Goal: Task Accomplishment & Management: Complete application form

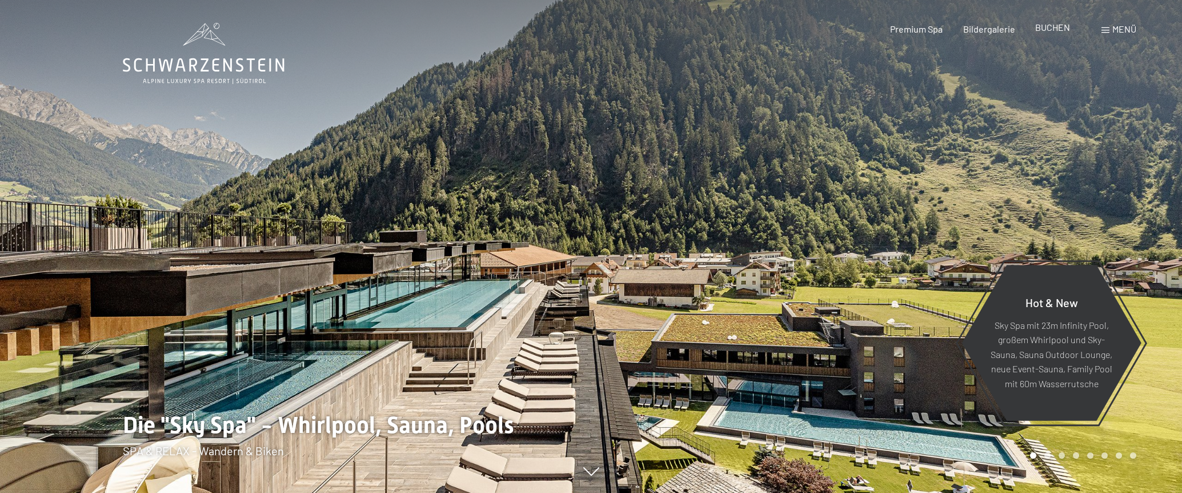
click at [1047, 27] on span "BUCHEN" at bounding box center [1052, 27] width 35 height 11
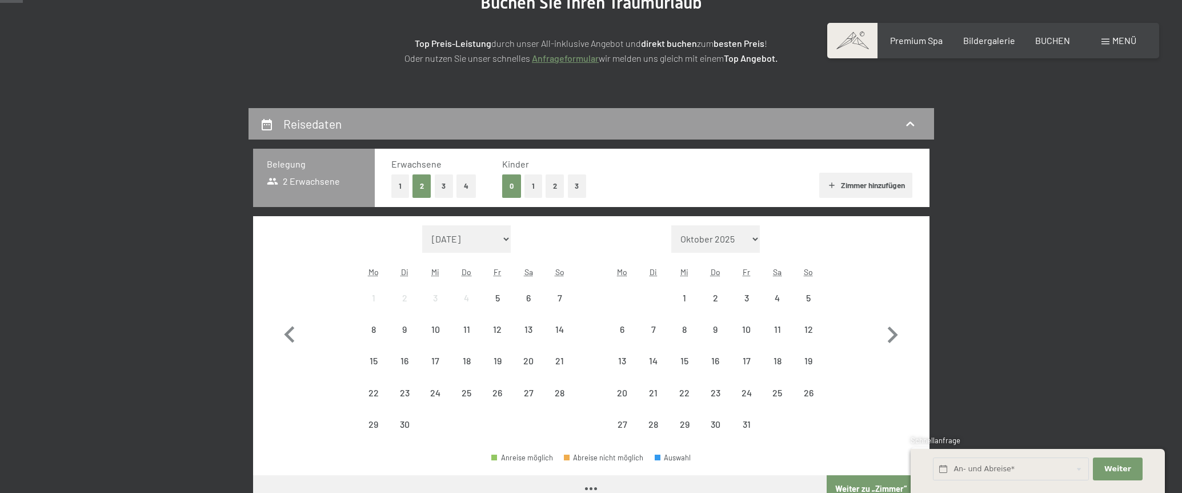
scroll to position [171, 0]
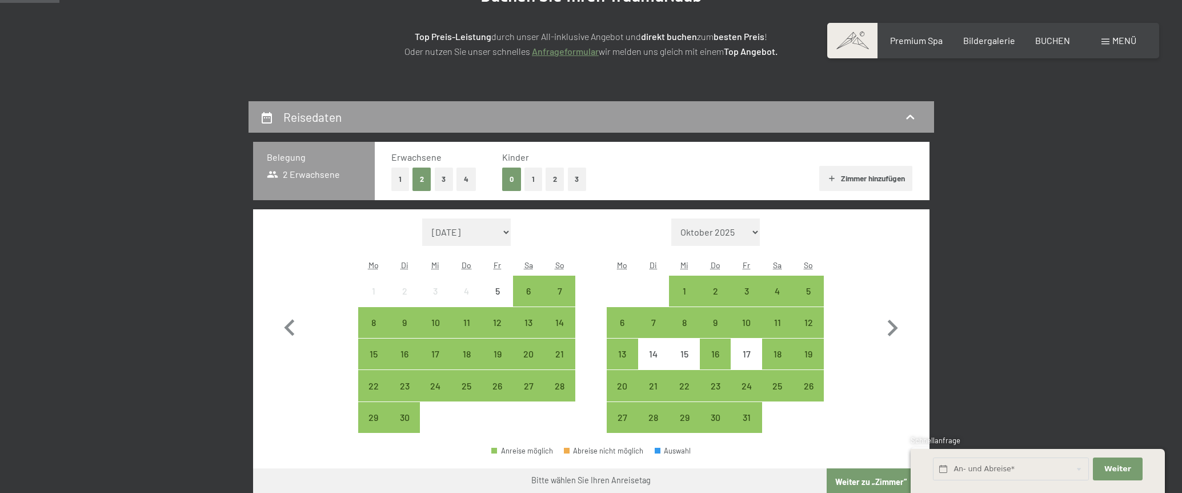
click at [397, 179] on button "1" at bounding box center [400, 178] width 18 height 23
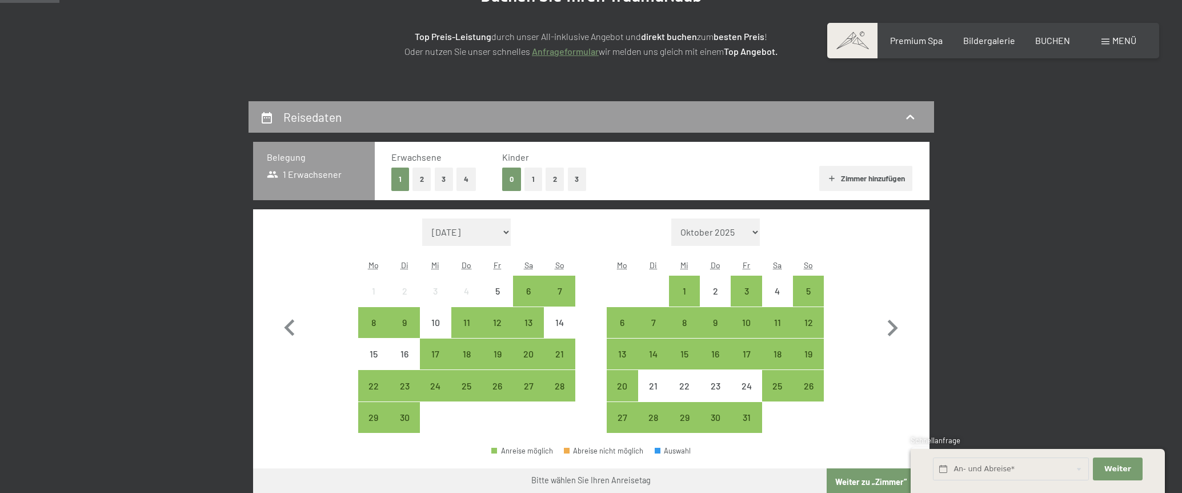
click at [424, 179] on button "2" at bounding box center [422, 178] width 19 height 23
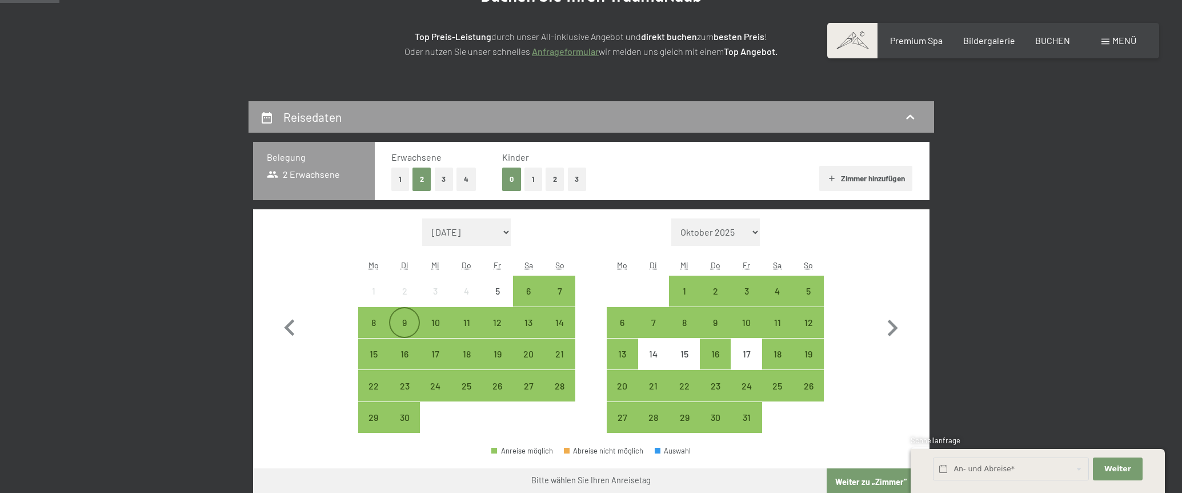
click at [406, 322] on div "9" at bounding box center [404, 332] width 29 height 29
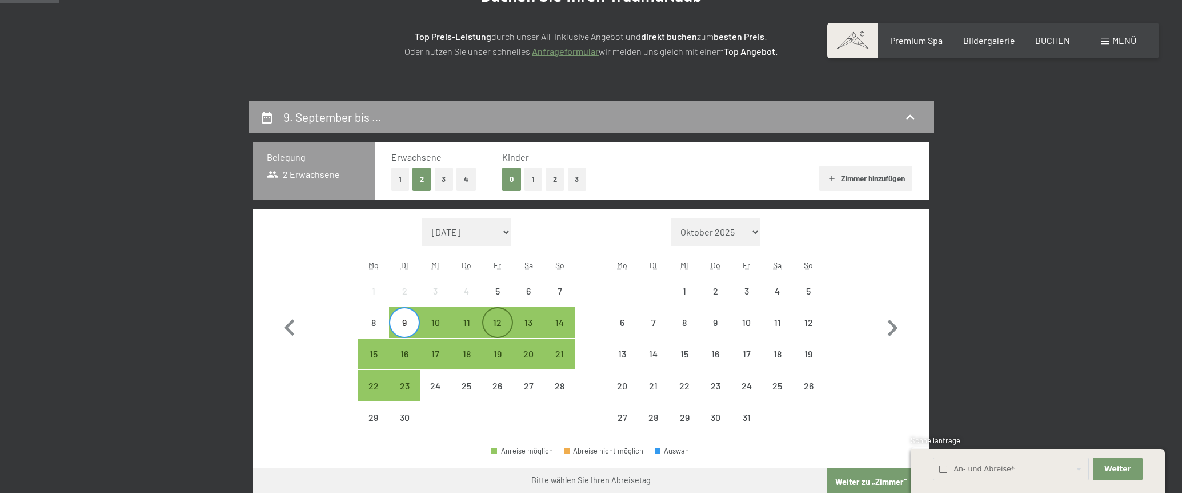
click at [505, 322] on div "12" at bounding box center [497, 332] width 29 height 29
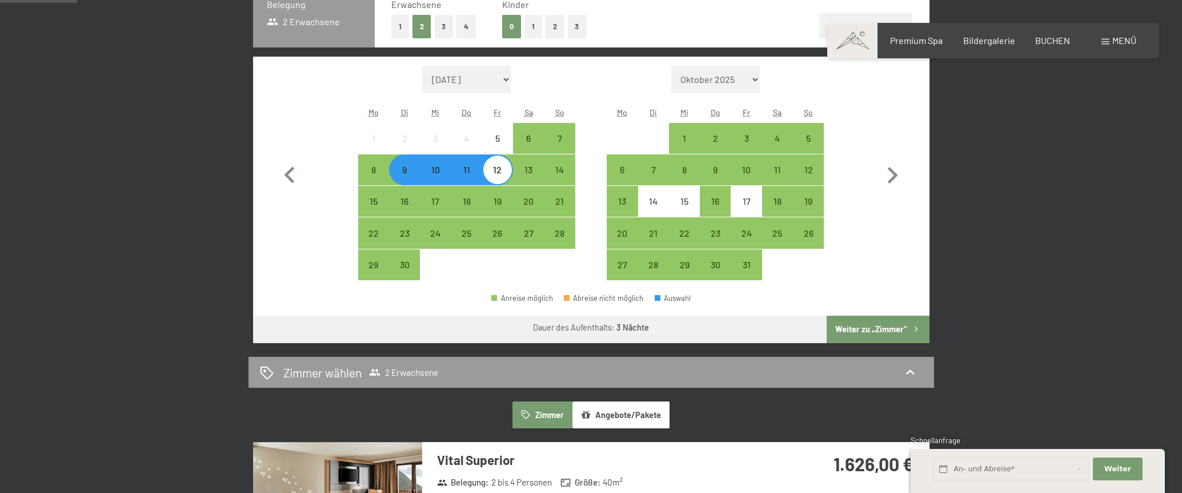
scroll to position [343, 0]
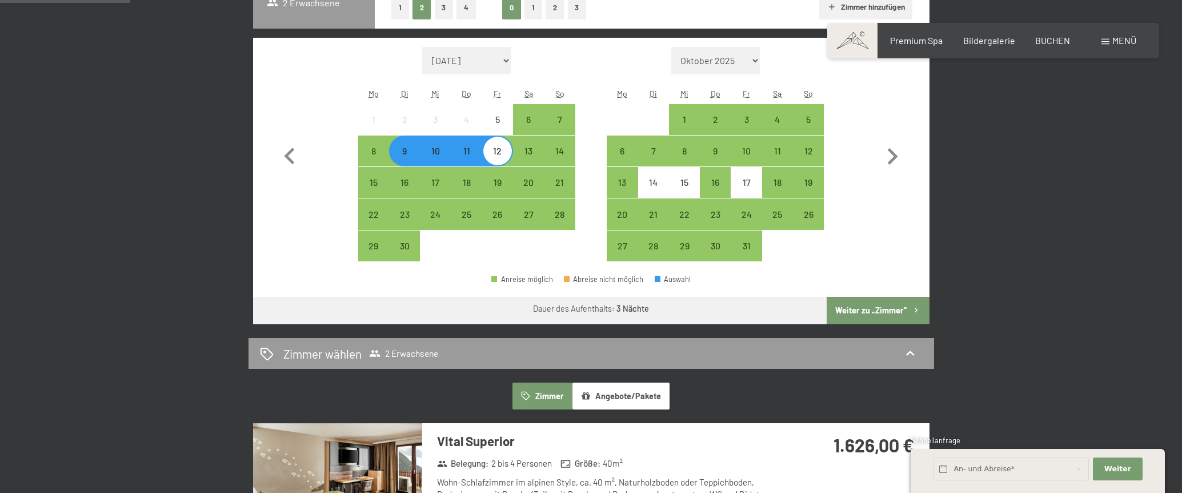
click at [881, 313] on button "Weiter zu „Zimmer“" at bounding box center [878, 310] width 102 height 27
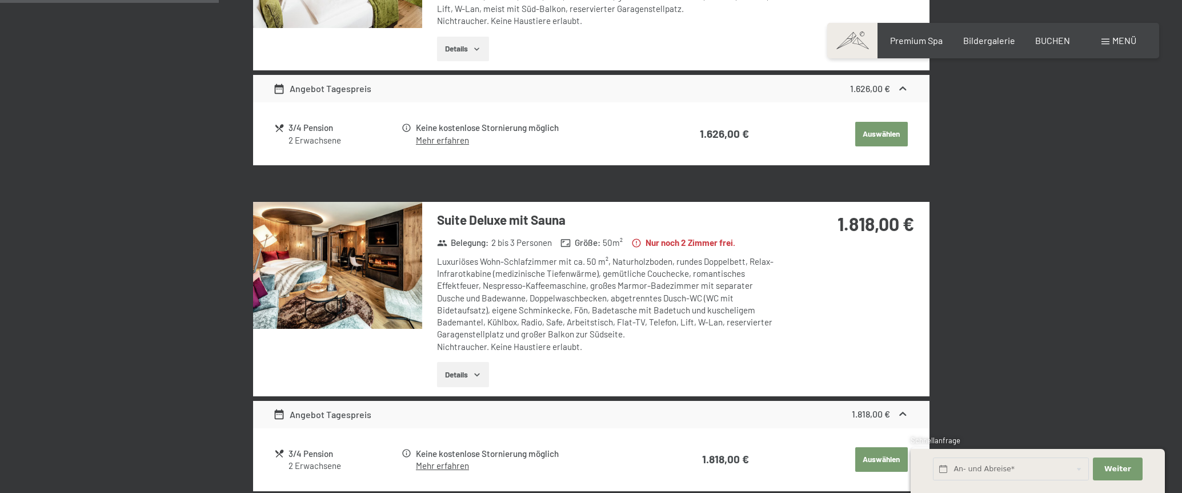
scroll to position [501, 0]
click at [356, 259] on img at bounding box center [337, 265] width 169 height 127
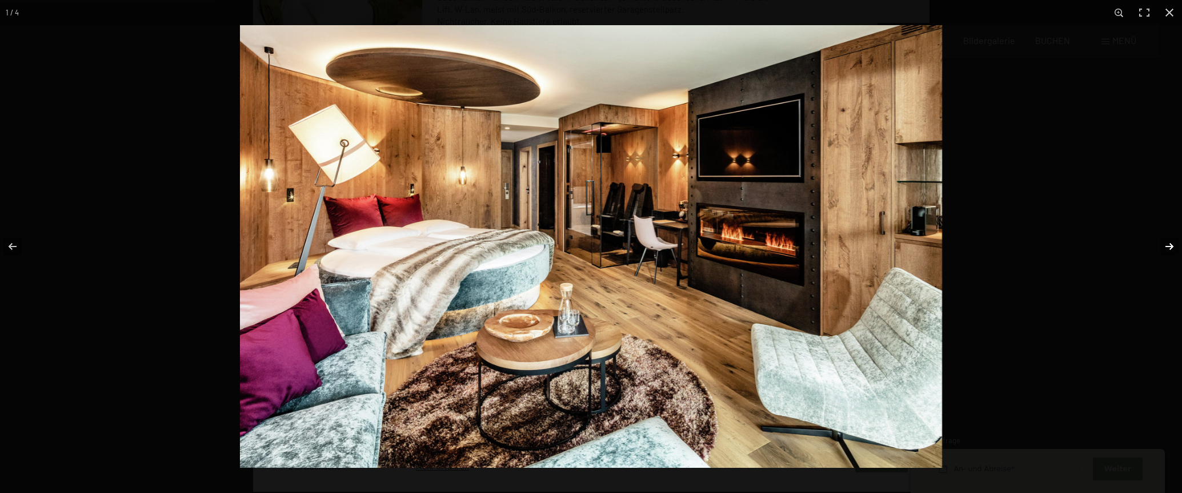
click at [1166, 242] on button "button" at bounding box center [1162, 246] width 40 height 57
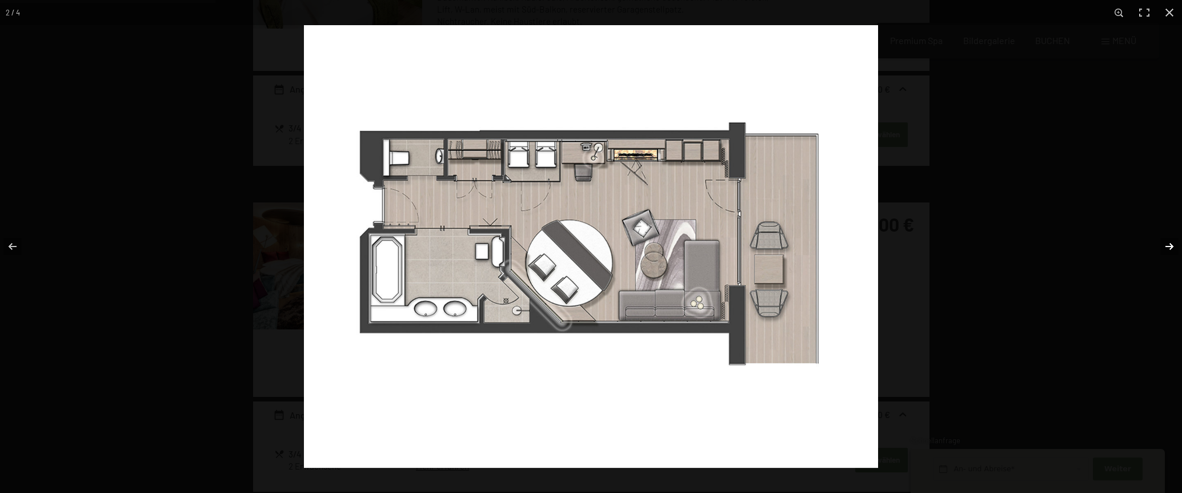
click at [1166, 242] on button "button" at bounding box center [1162, 246] width 40 height 57
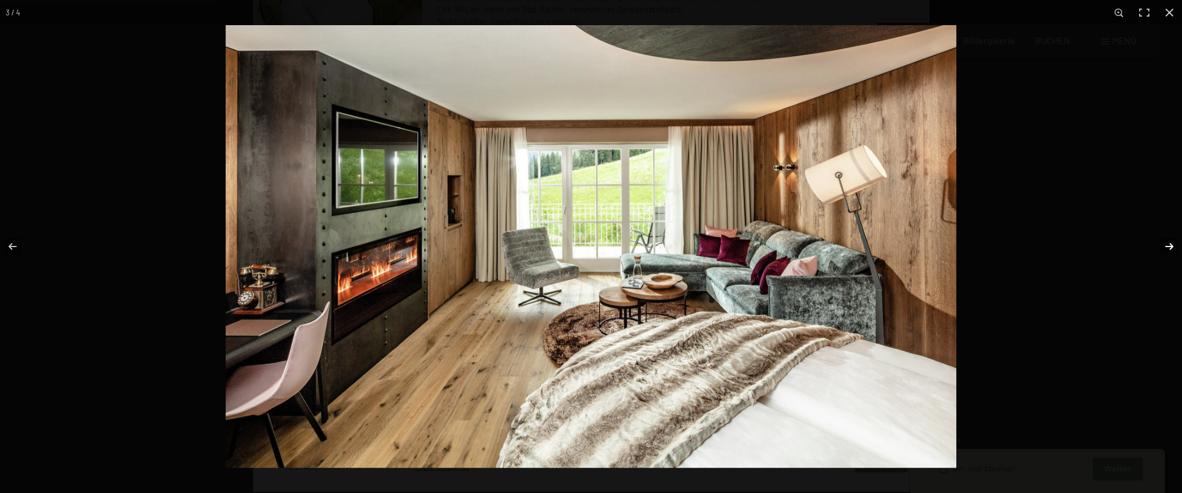
click at [1166, 242] on button "button" at bounding box center [1162, 246] width 40 height 57
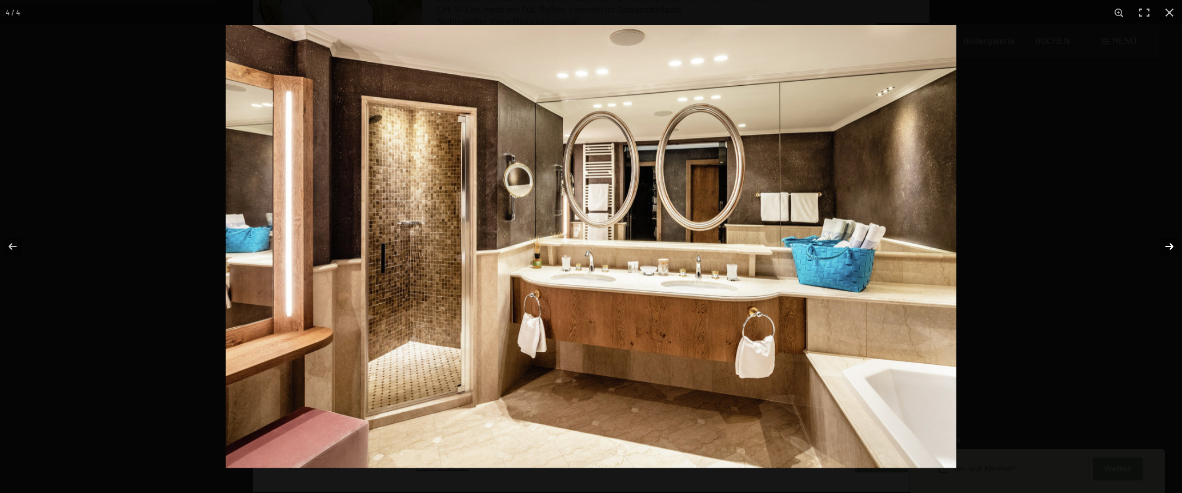
click at [1166, 242] on button "button" at bounding box center [1162, 246] width 40 height 57
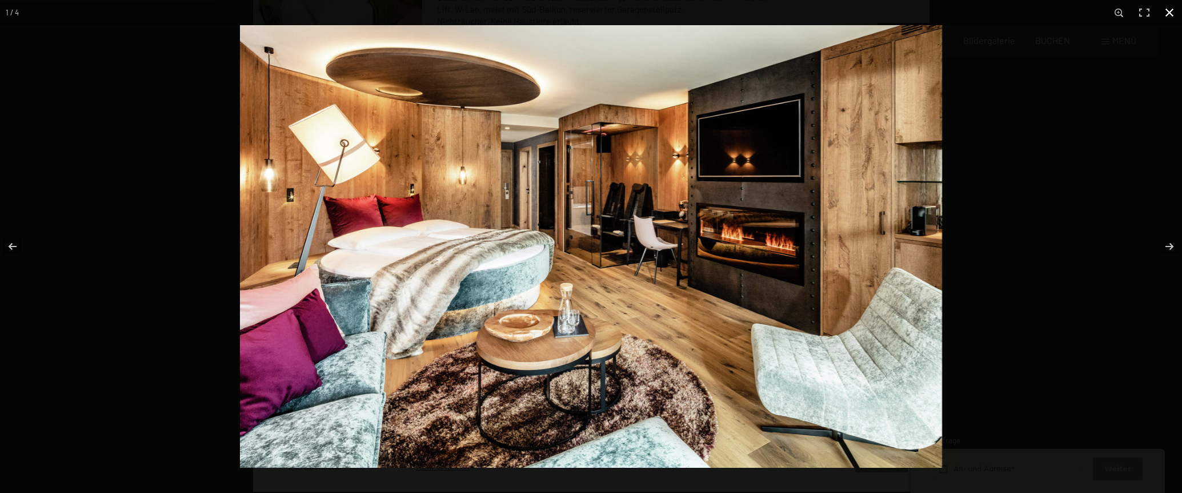
click at [1171, 12] on button "button" at bounding box center [1169, 12] width 25 height 25
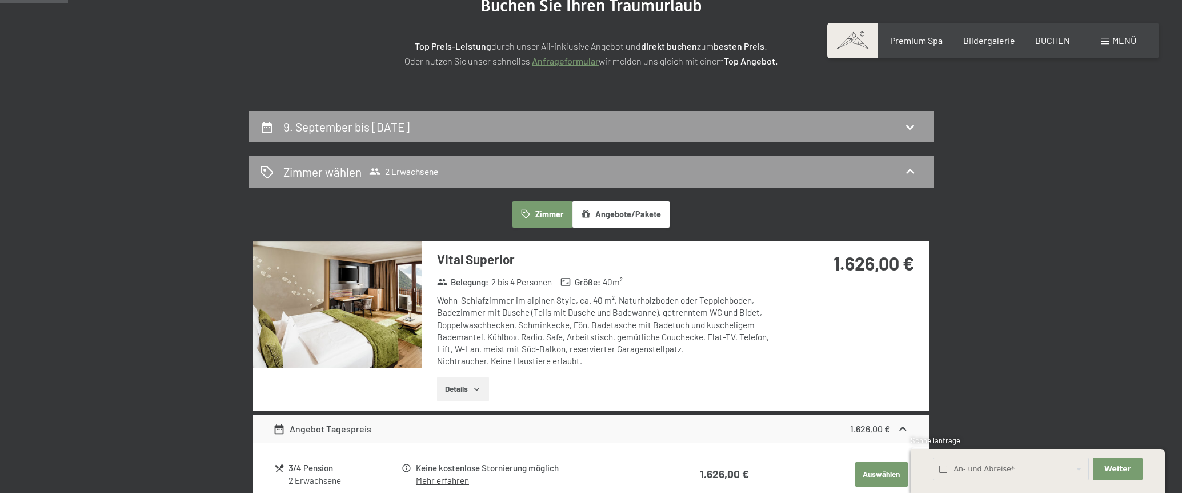
scroll to position [158, 0]
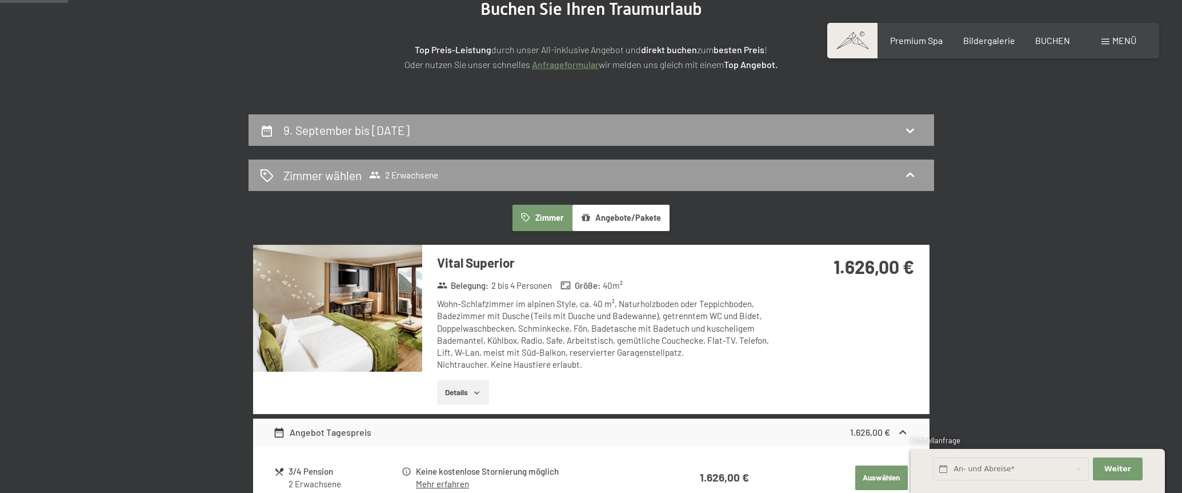
click at [381, 293] on img at bounding box center [337, 308] width 169 height 127
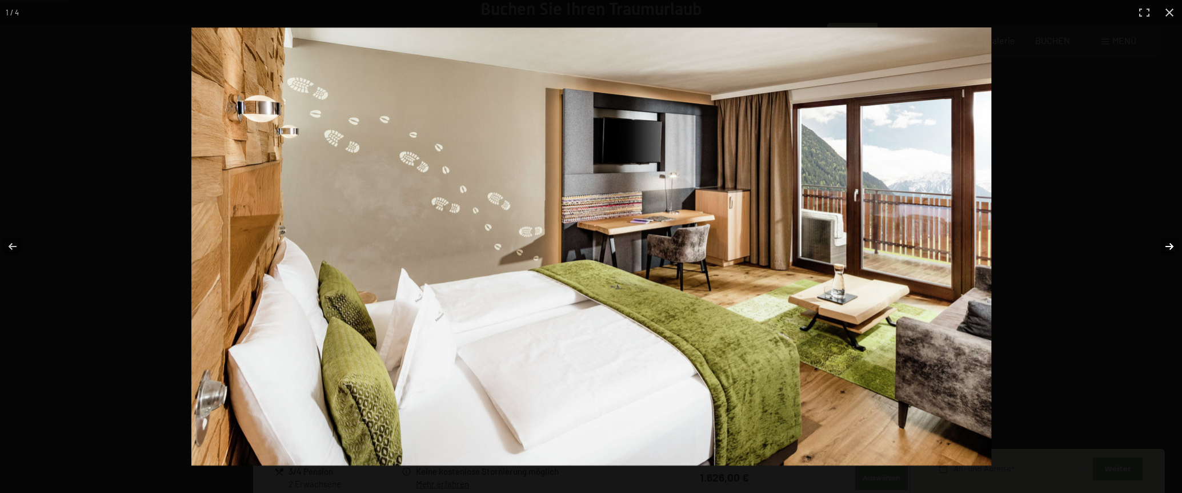
click at [1171, 244] on button "button" at bounding box center [1162, 246] width 40 height 57
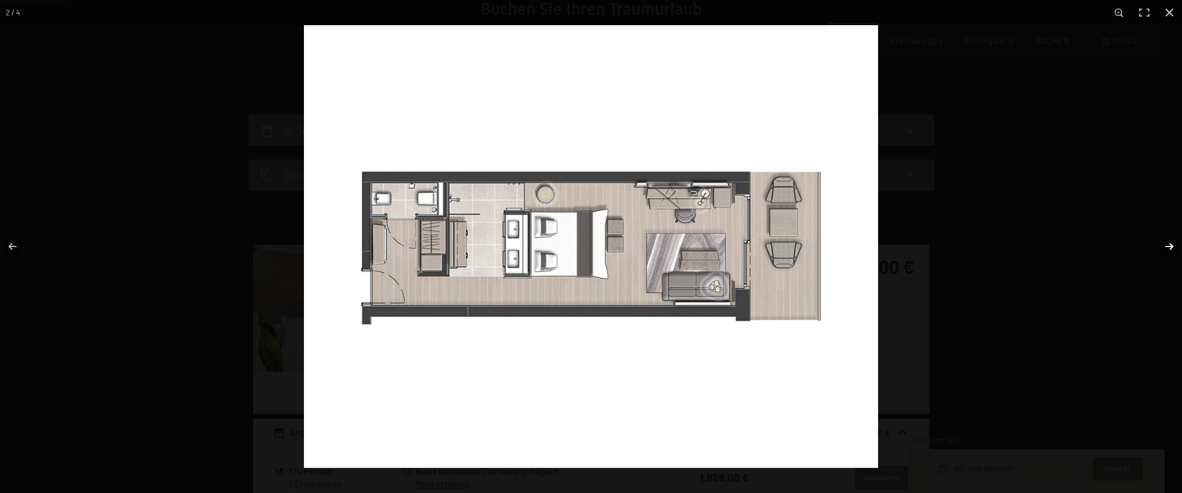
click at [1171, 244] on button "button" at bounding box center [1162, 246] width 40 height 57
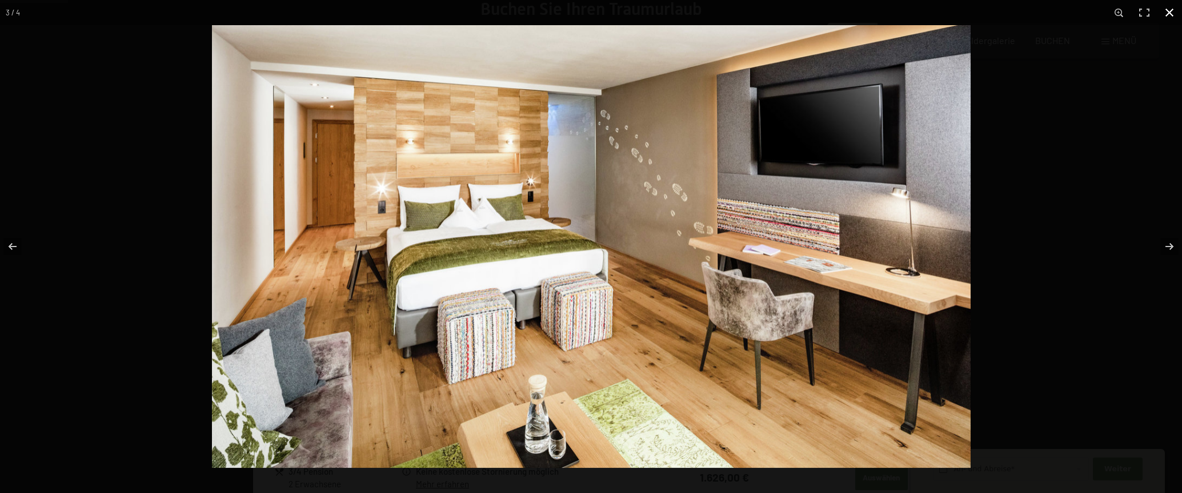
click at [1168, 14] on button "button" at bounding box center [1169, 12] width 25 height 25
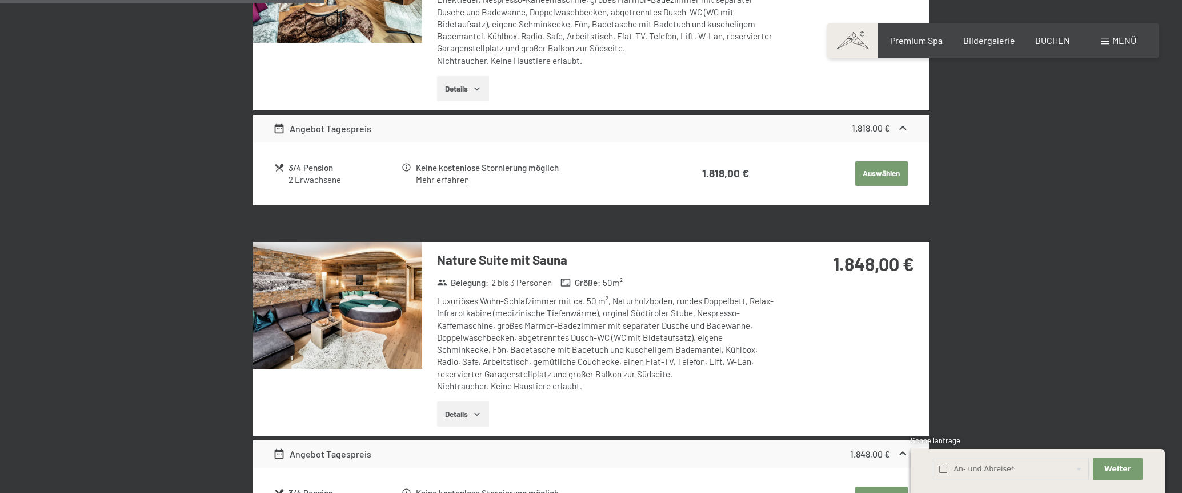
scroll to position [800, 0]
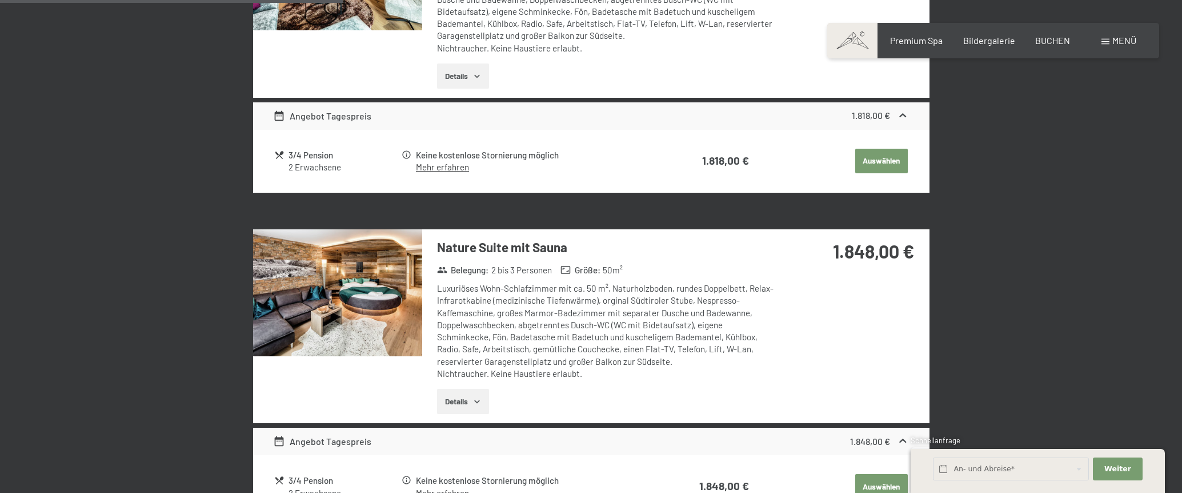
click at [473, 397] on button "Details" at bounding box center [463, 401] width 52 height 25
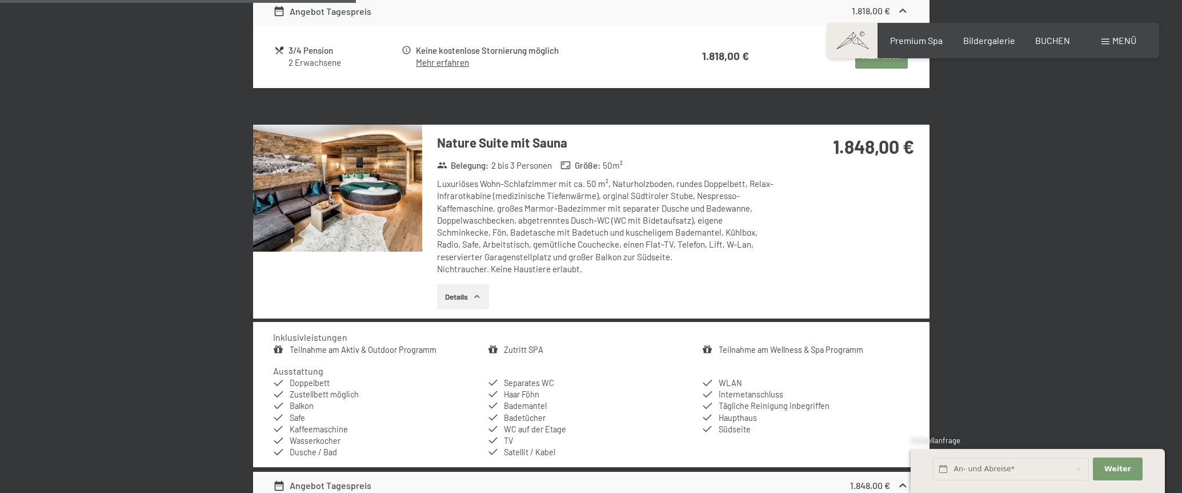
scroll to position [914, 0]
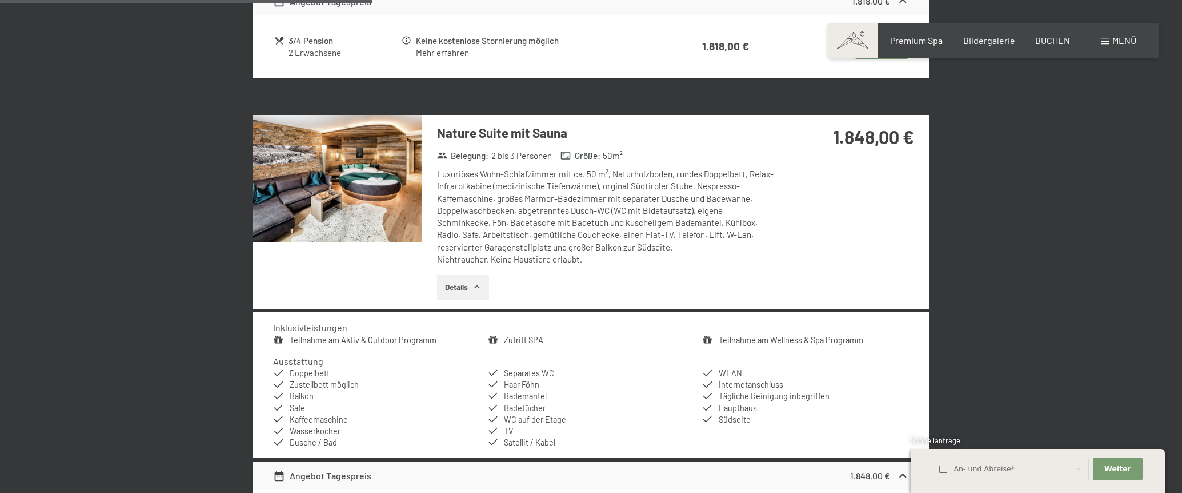
click at [344, 191] on img at bounding box center [337, 178] width 169 height 127
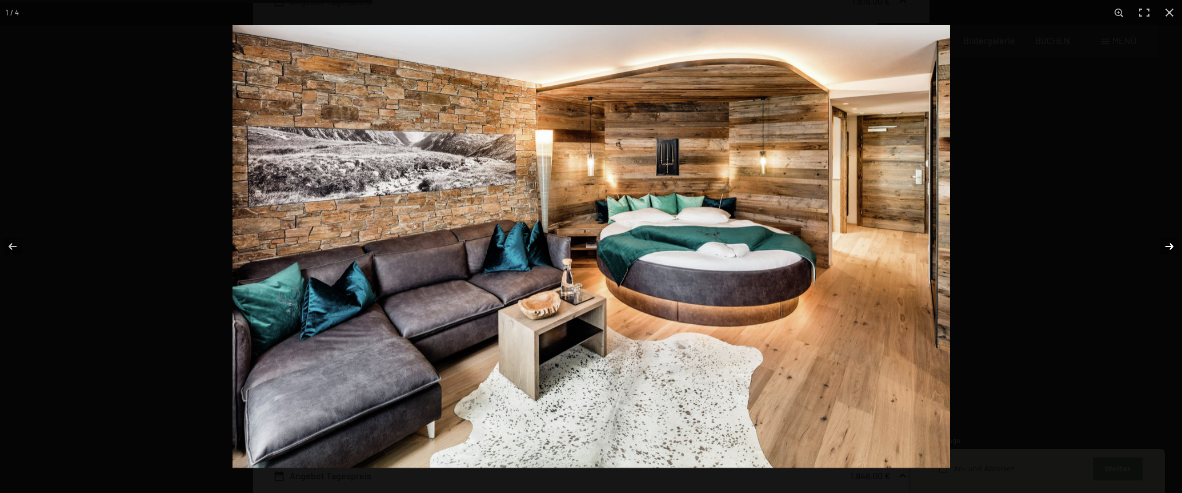
click at [1175, 247] on button "button" at bounding box center [1162, 246] width 40 height 57
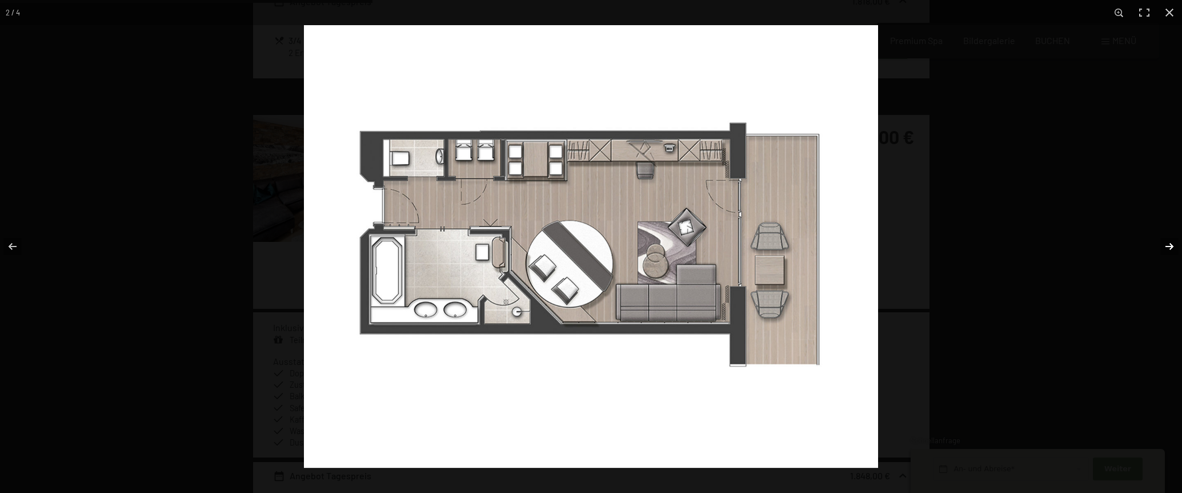
click at [1173, 247] on button "button" at bounding box center [1162, 246] width 40 height 57
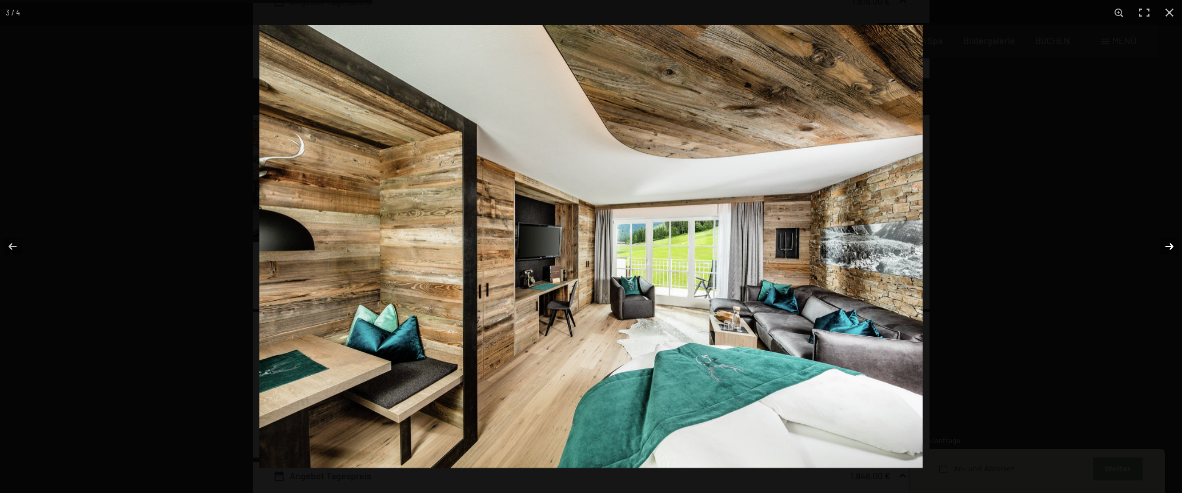
click at [1173, 247] on button "button" at bounding box center [1162, 246] width 40 height 57
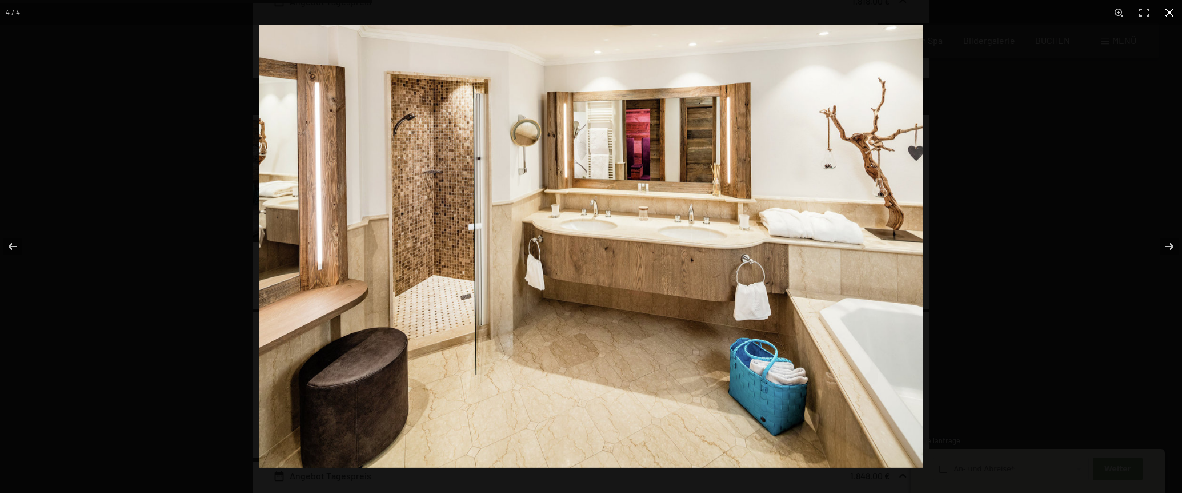
click at [1174, 9] on button "button" at bounding box center [1169, 12] width 25 height 25
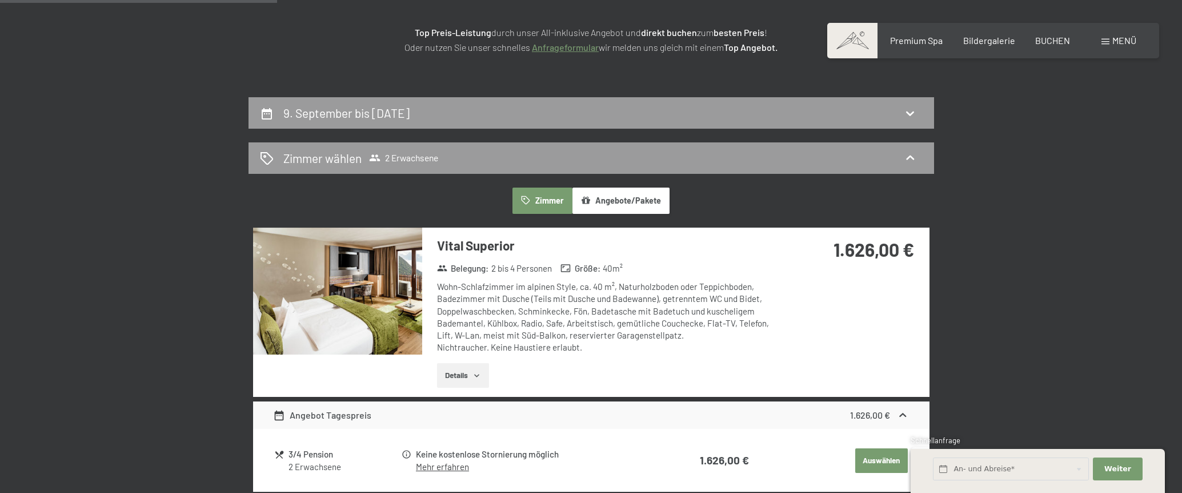
scroll to position [0, 0]
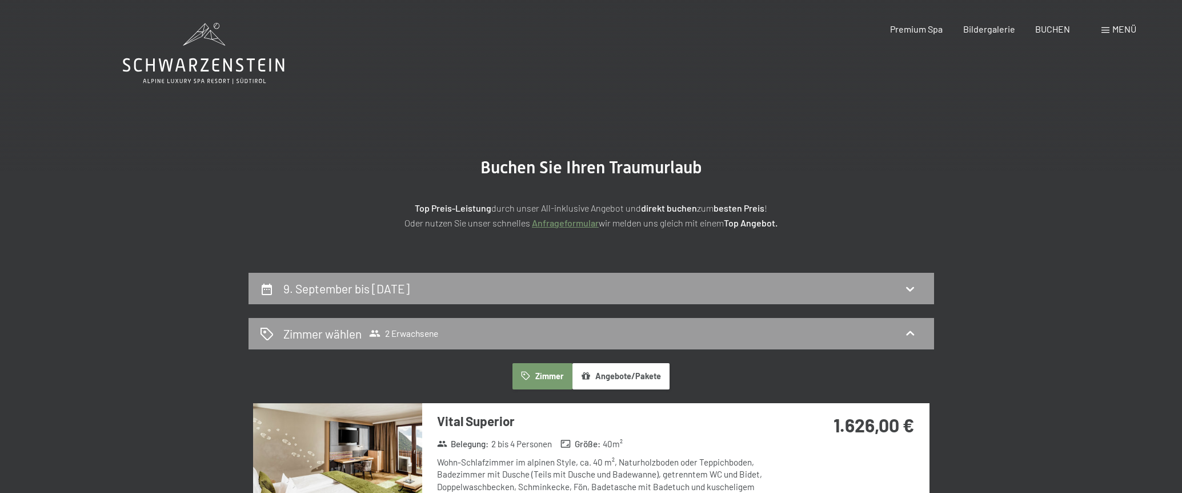
click at [208, 59] on icon at bounding box center [204, 65] width 162 height 14
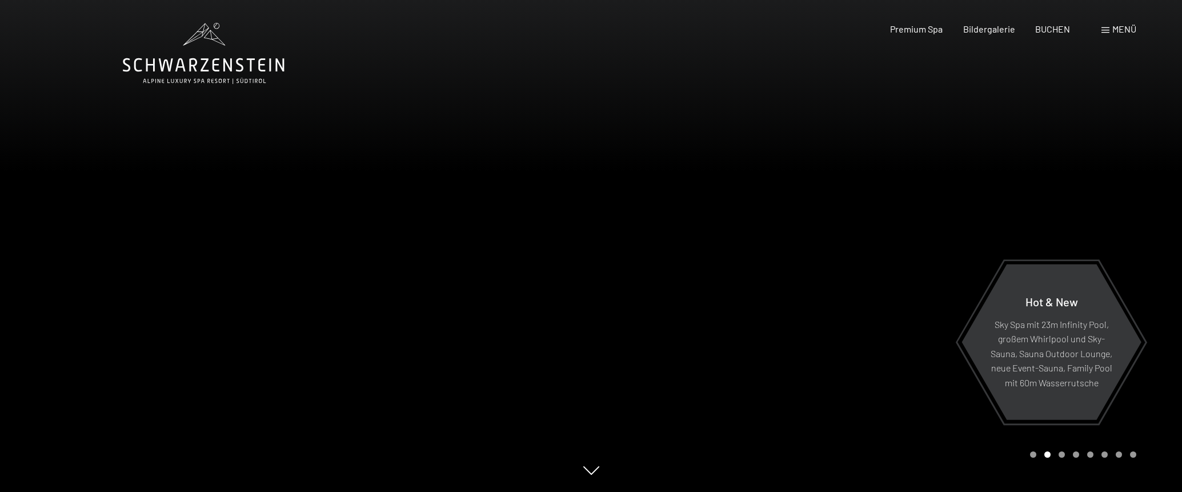
click at [202, 68] on icon at bounding box center [204, 53] width 162 height 61
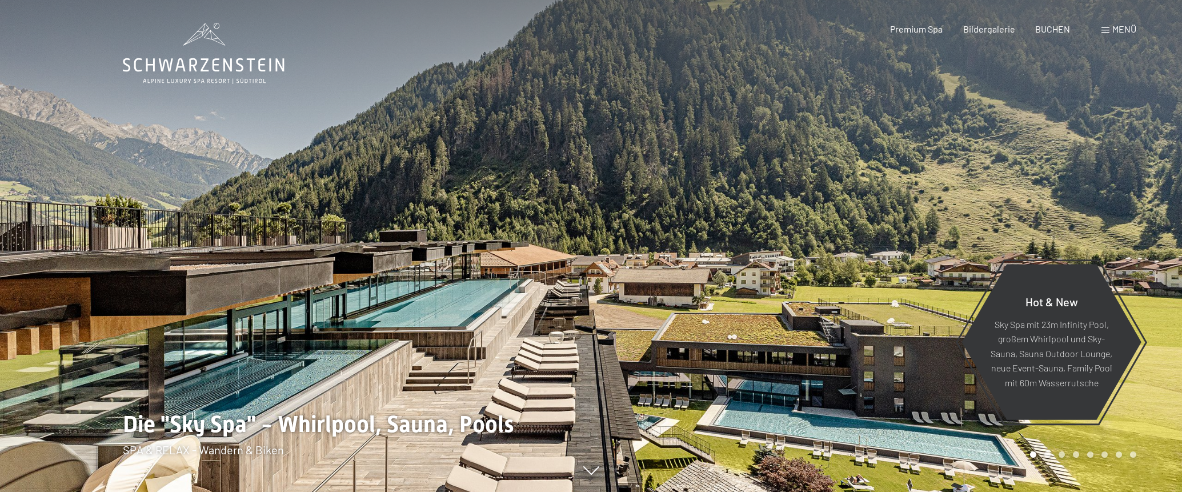
drag, startPoint x: 669, startPoint y: 311, endPoint x: 803, endPoint y: 252, distance: 146.6
click at [758, 188] on div at bounding box center [886, 246] width 591 height 492
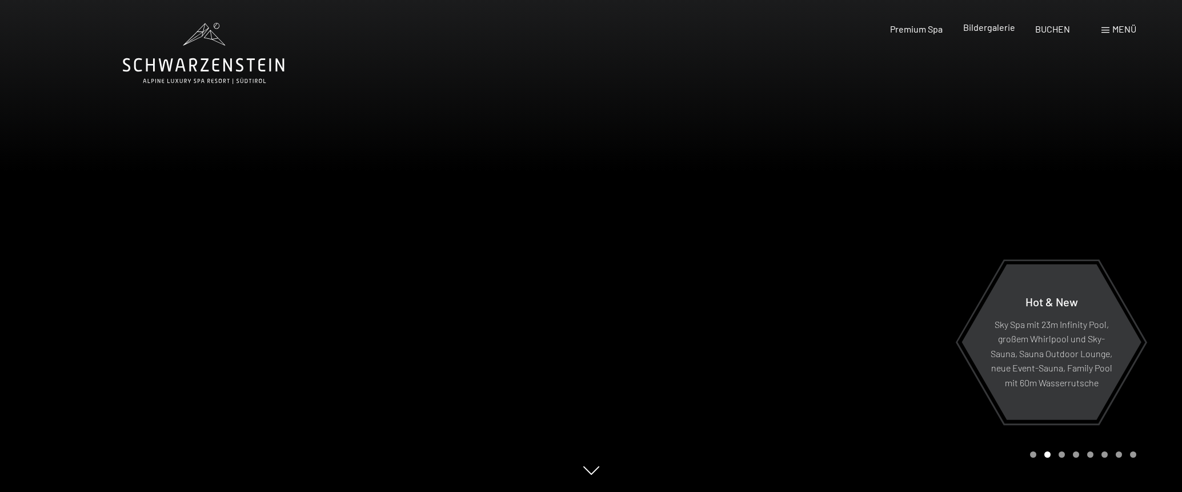
click at [1000, 29] on span "Bildergalerie" at bounding box center [989, 27] width 52 height 11
click at [1045, 29] on span "BUCHEN" at bounding box center [1052, 27] width 35 height 11
click at [1115, 23] on span "Menü" at bounding box center [1125, 28] width 24 height 11
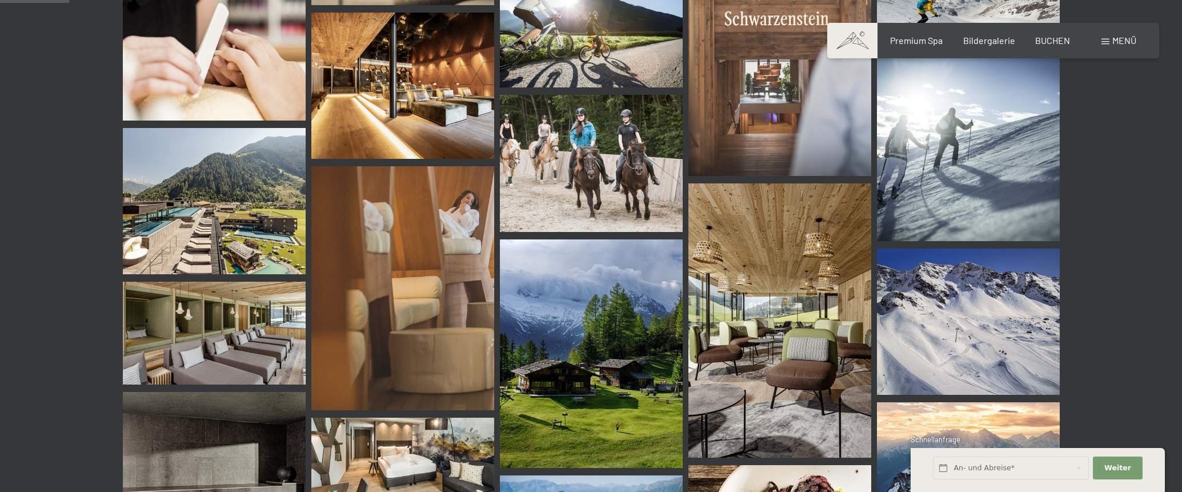
scroll to position [857, 0]
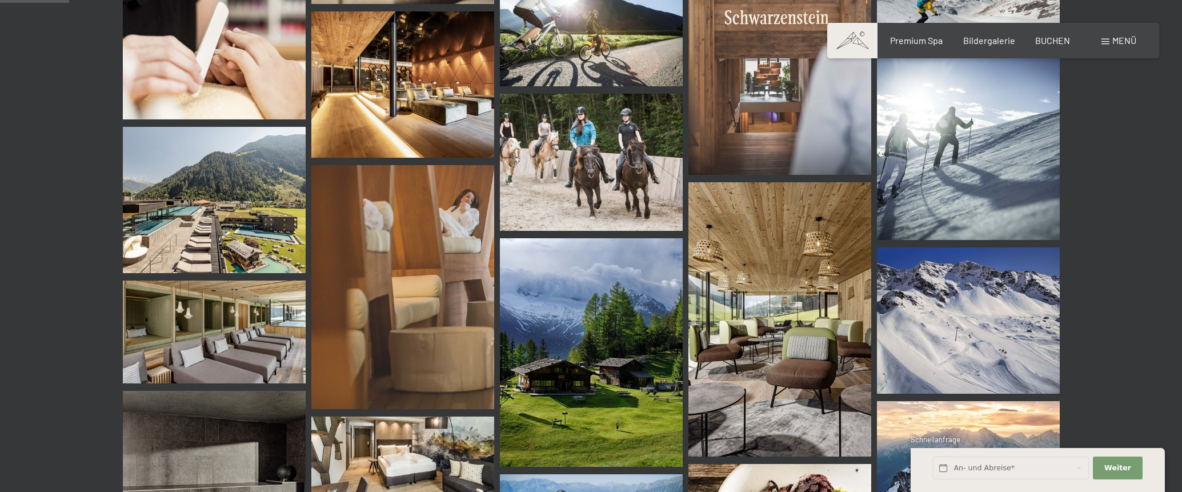
click at [202, 204] on img at bounding box center [214, 200] width 183 height 146
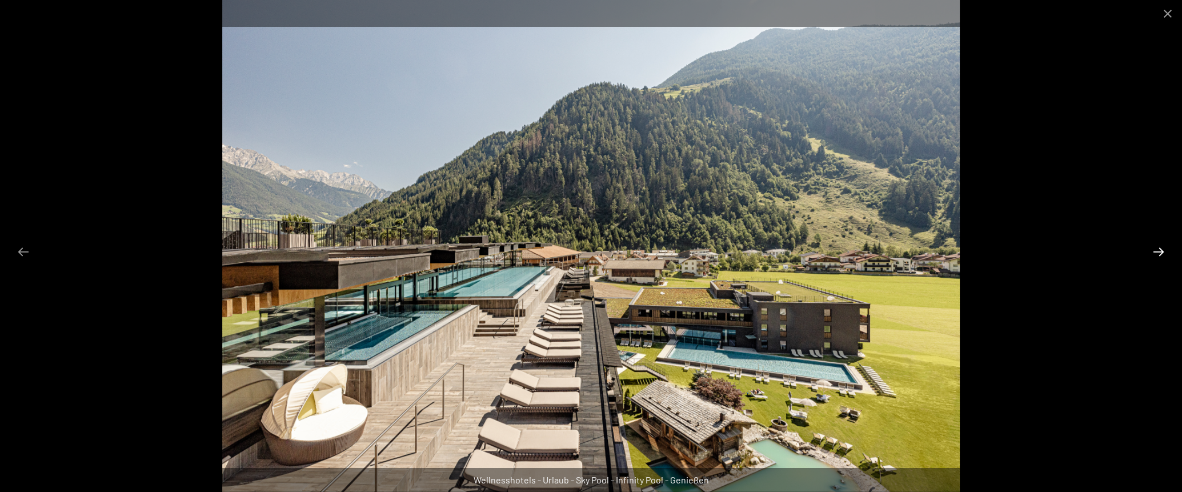
click at [1160, 251] on button "Next slide" at bounding box center [1159, 252] width 24 height 22
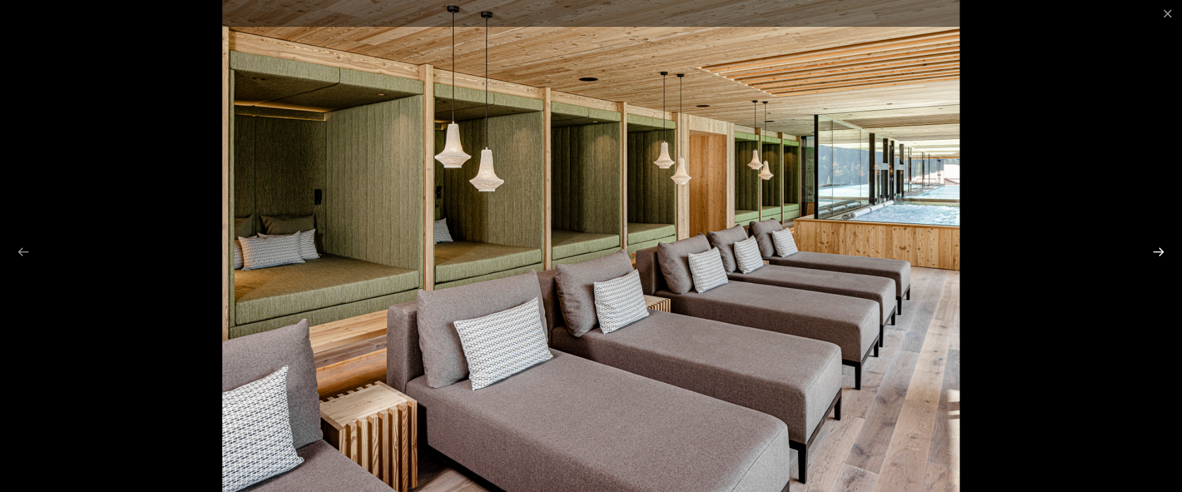
click at [1160, 251] on button "Next slide" at bounding box center [1159, 252] width 24 height 22
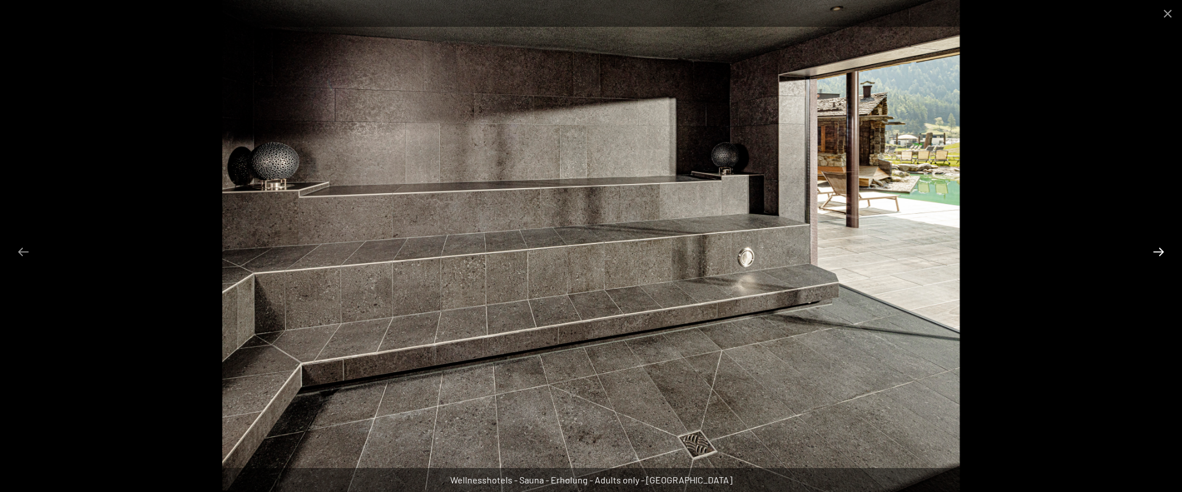
click at [1160, 251] on button "Next slide" at bounding box center [1159, 252] width 24 height 22
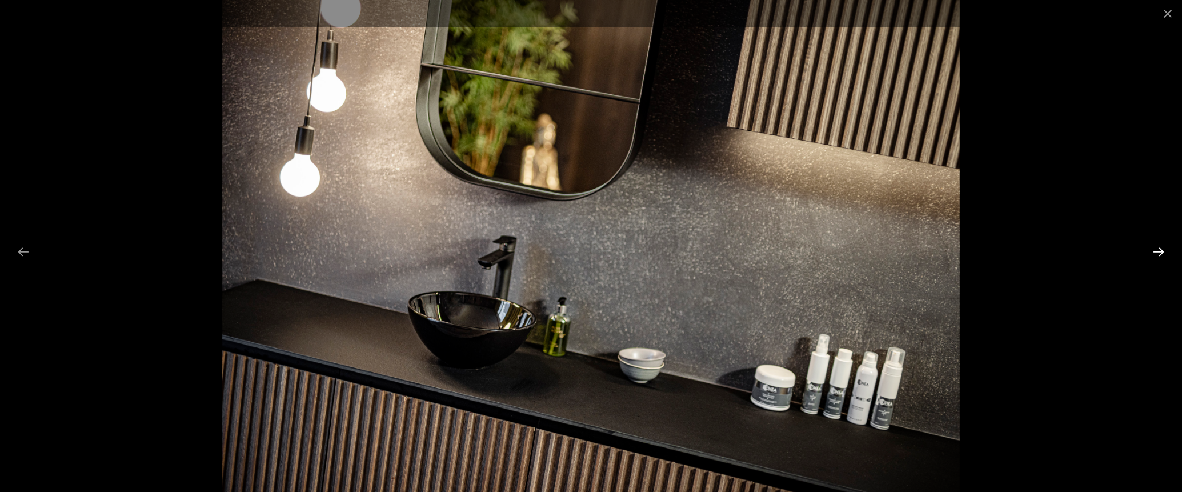
click at [1160, 251] on button "Next slide" at bounding box center [1159, 252] width 24 height 22
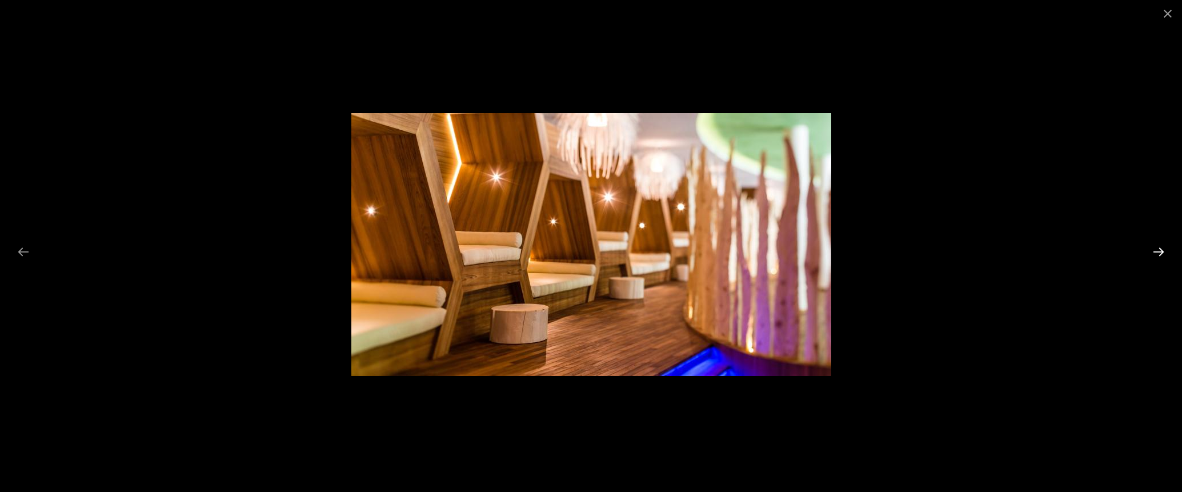
click at [1160, 251] on button "Next slide" at bounding box center [1159, 252] width 24 height 22
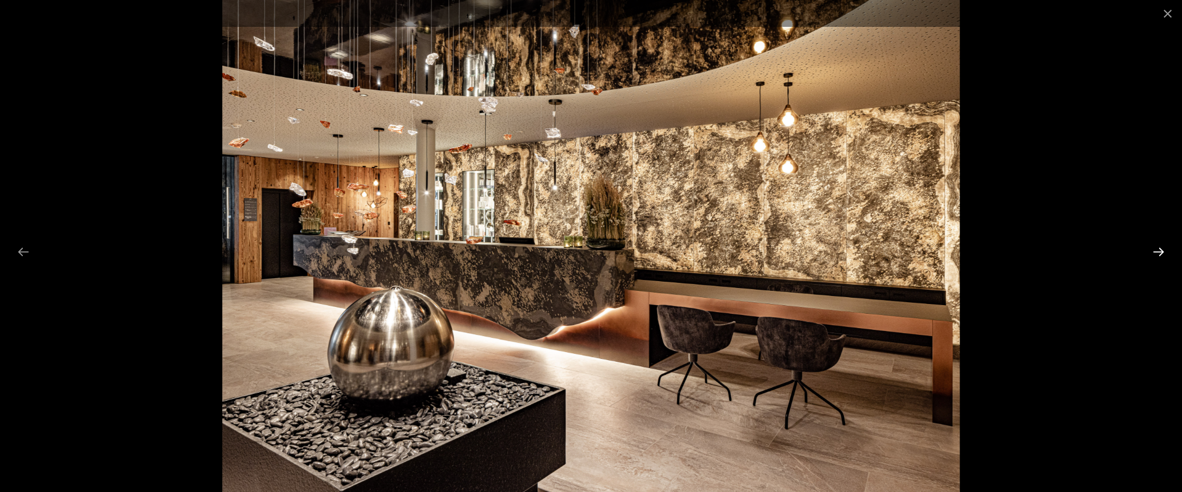
click at [1160, 251] on button "Next slide" at bounding box center [1159, 252] width 24 height 22
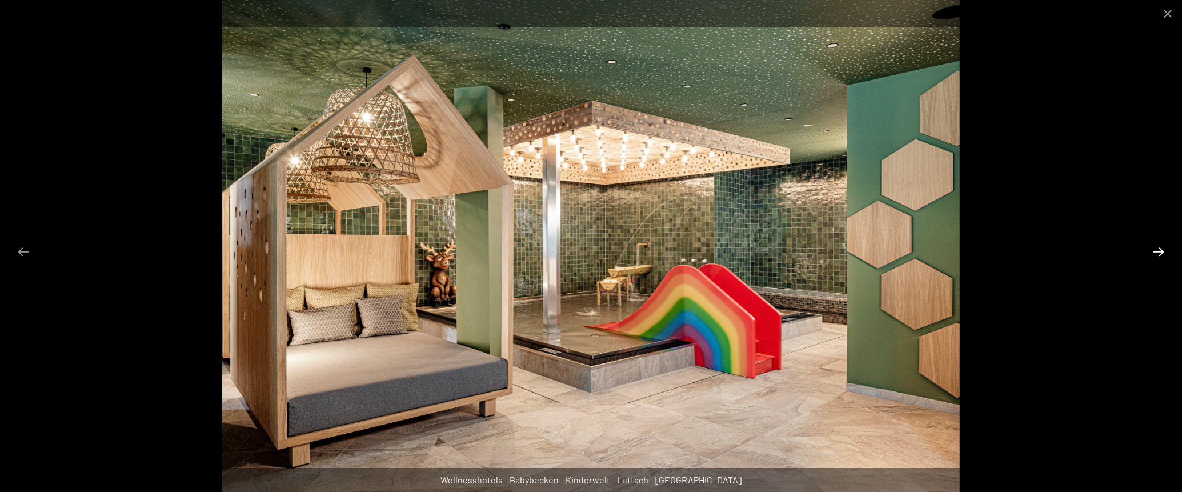
click at [1152, 258] on button "Next slide" at bounding box center [1159, 252] width 24 height 22
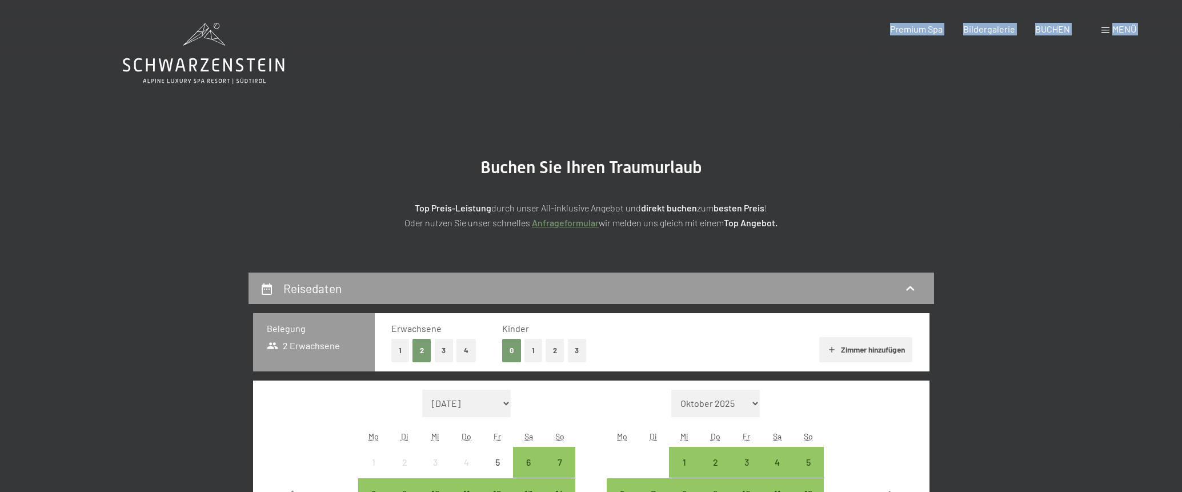
drag, startPoint x: 283, startPoint y: 65, endPoint x: 137, endPoint y: 61, distance: 146.9
click at [246, 65] on icon at bounding box center [204, 53] width 162 height 61
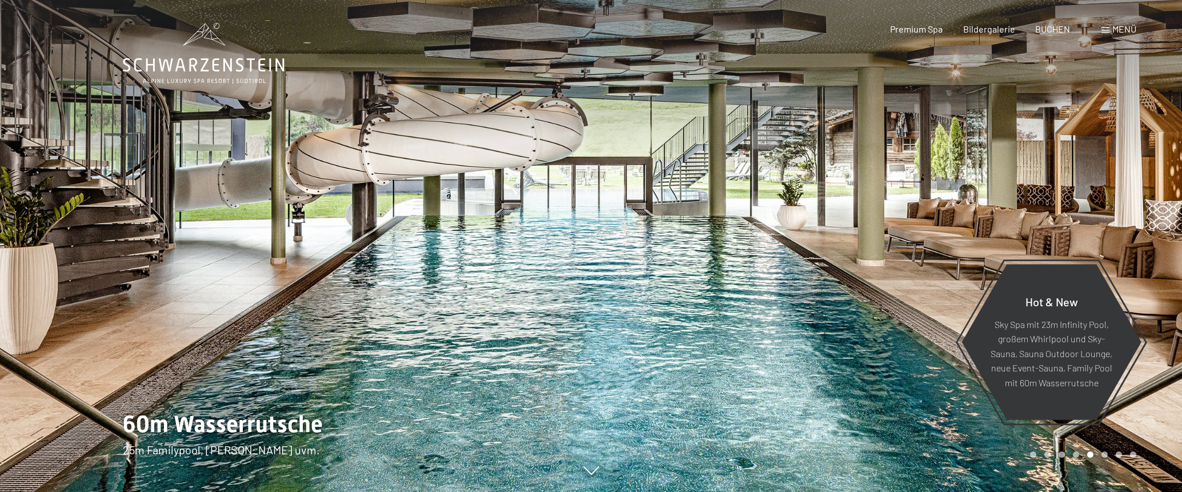
click at [1105, 28] on span at bounding box center [1106, 30] width 8 height 6
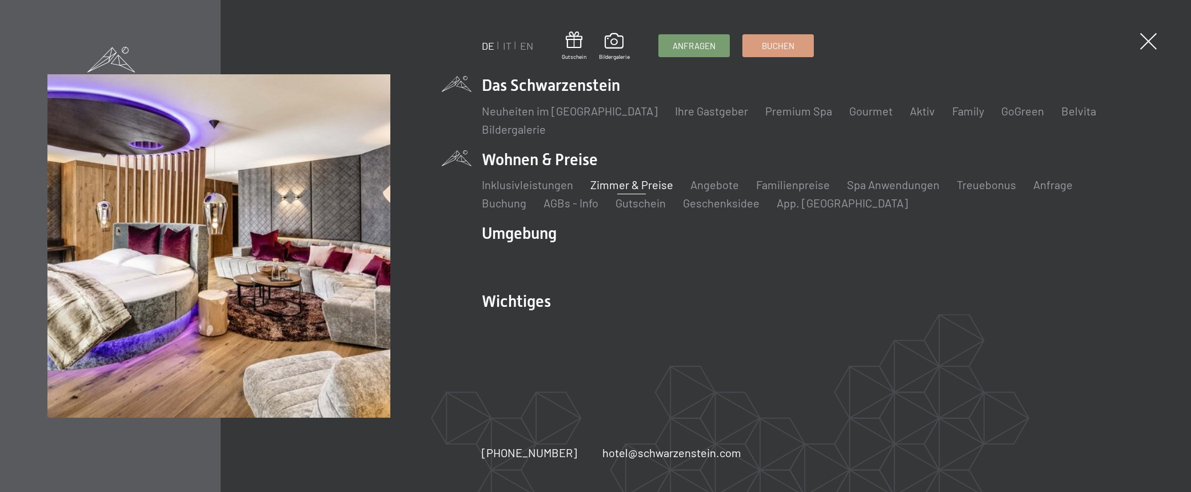
click at [627, 187] on link "Zimmer & Preise" at bounding box center [631, 185] width 83 height 14
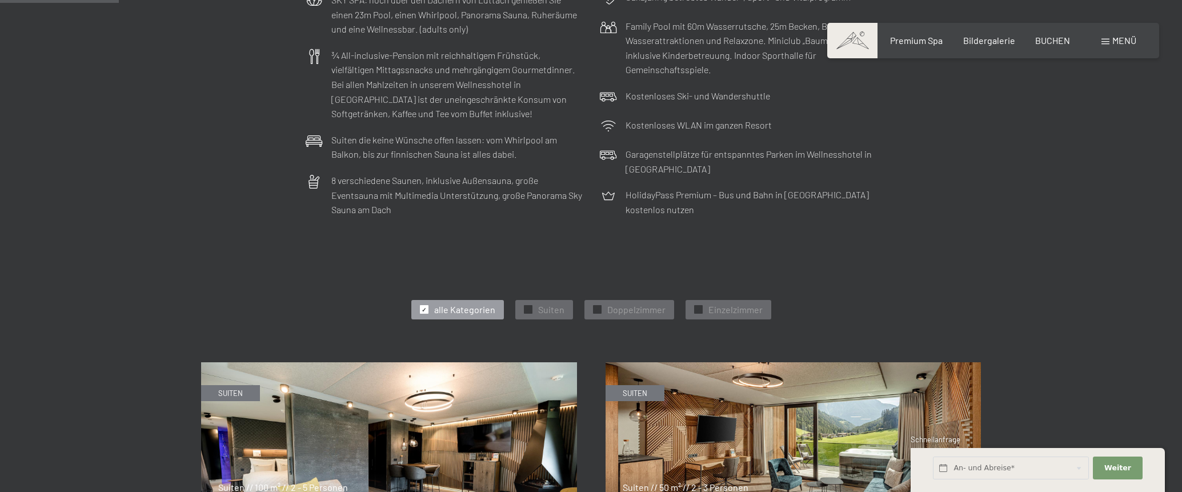
scroll to position [400, 0]
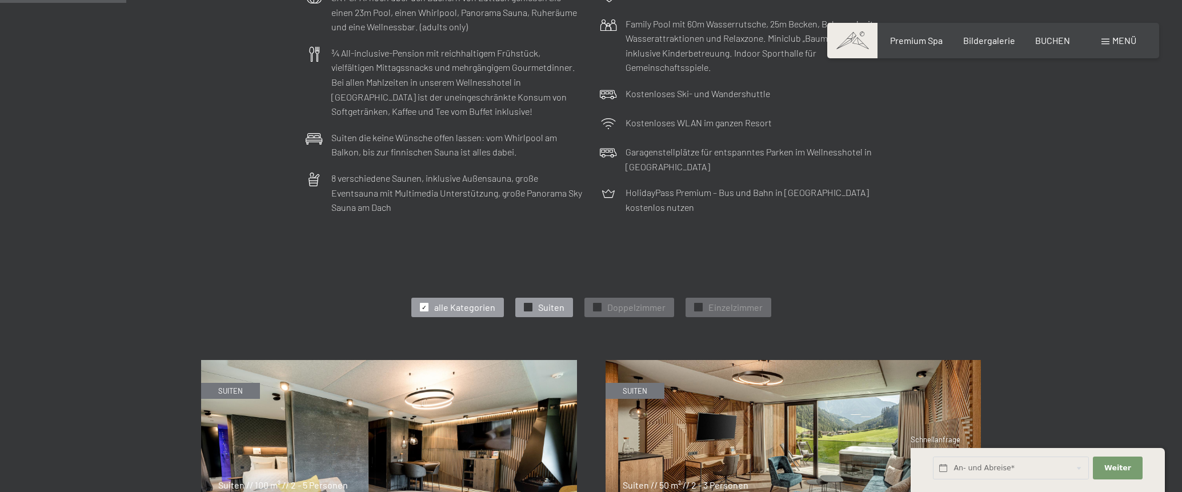
click at [559, 301] on span "Suiten" at bounding box center [551, 307] width 26 height 13
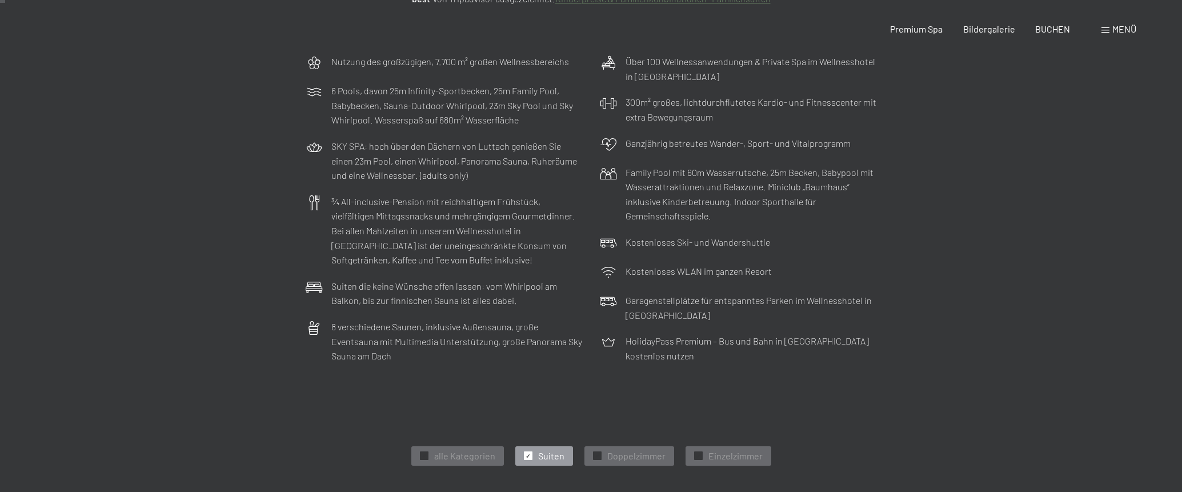
scroll to position [0, 0]
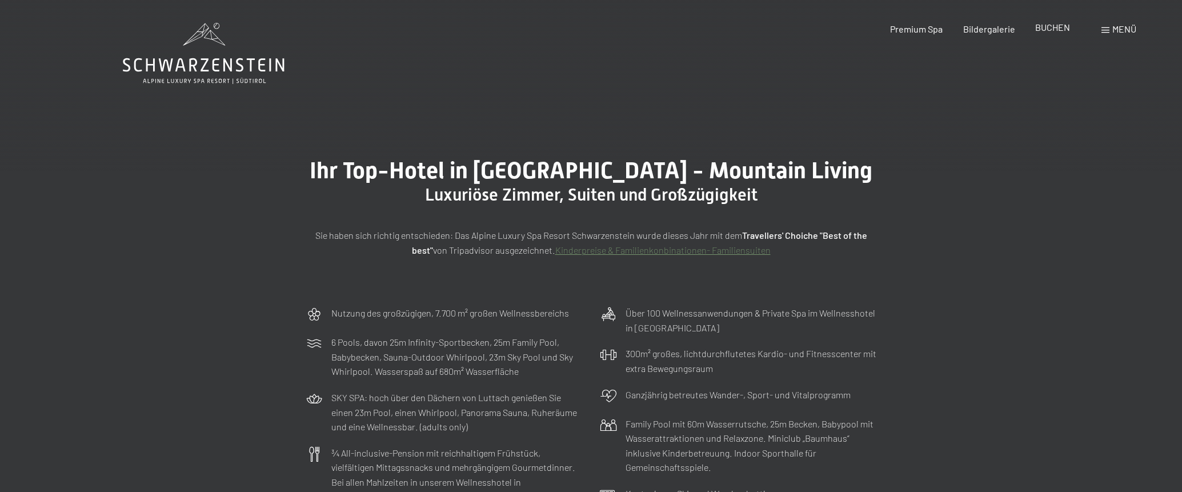
click at [1057, 28] on span "BUCHEN" at bounding box center [1052, 27] width 35 height 11
click at [1048, 28] on span "BUCHEN" at bounding box center [1052, 27] width 35 height 11
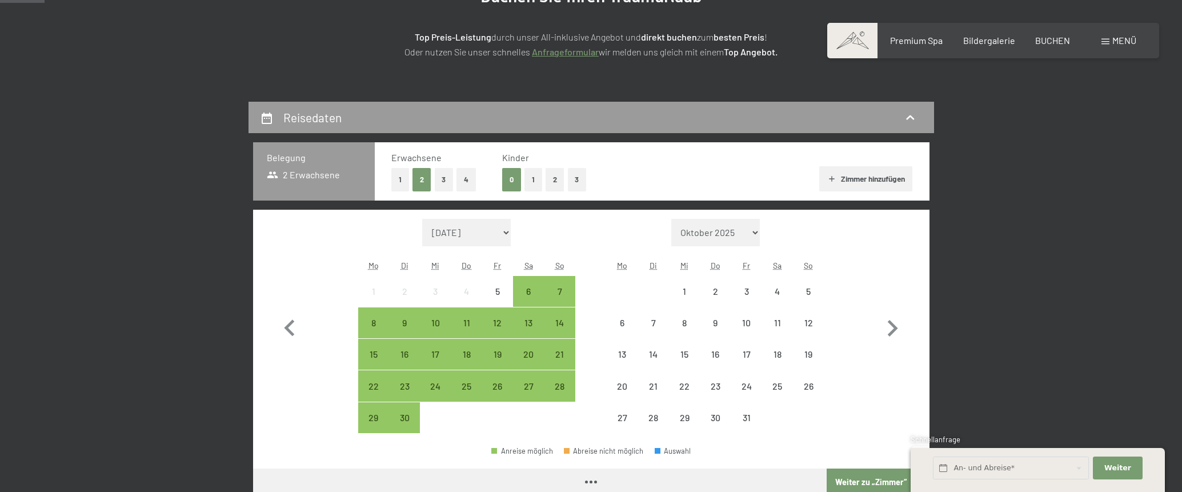
scroll to position [171, 0]
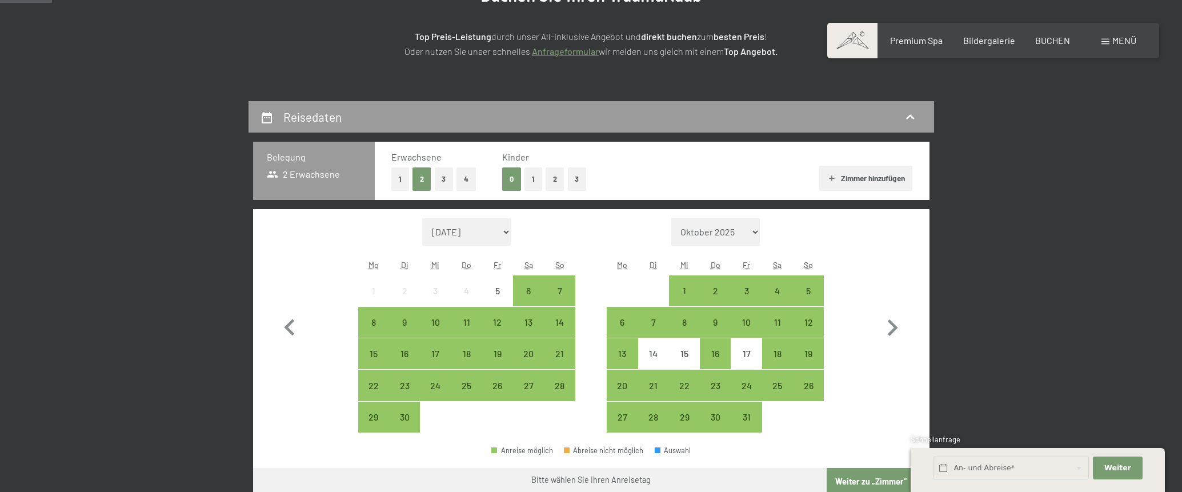
click at [402, 180] on button "1" at bounding box center [400, 178] width 18 height 23
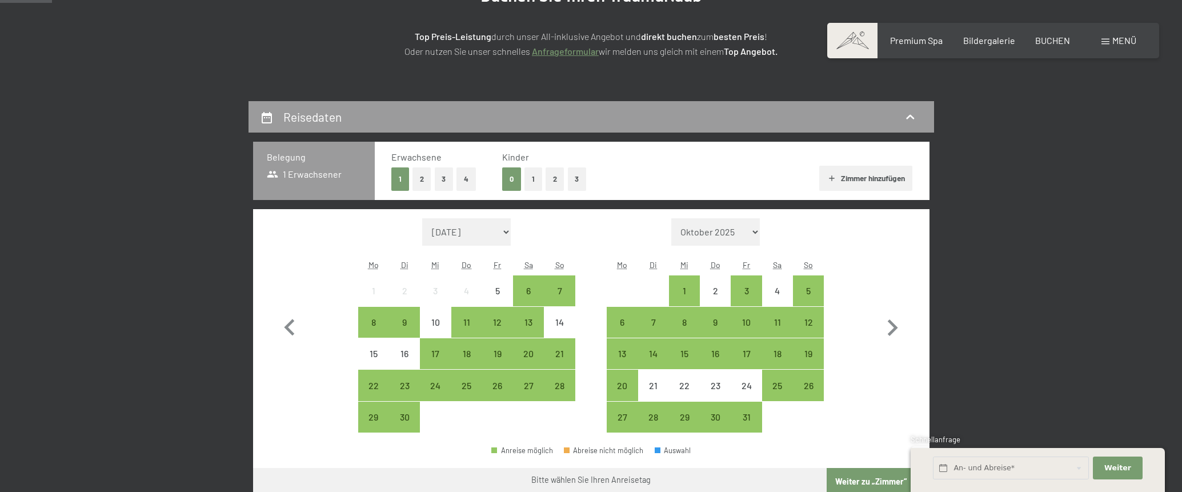
click at [424, 177] on button "2" at bounding box center [422, 178] width 19 height 23
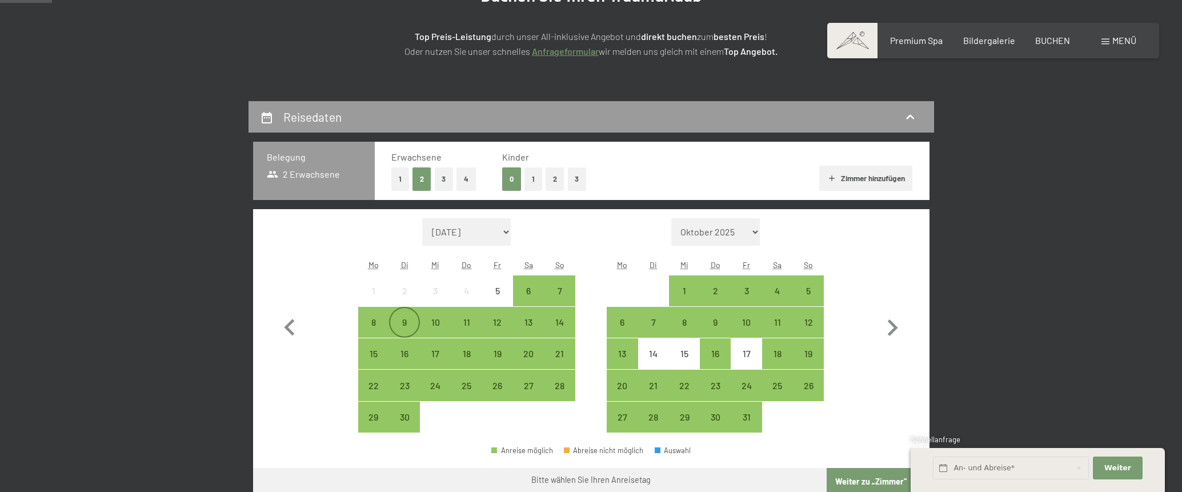
click at [409, 324] on div "9" at bounding box center [404, 332] width 29 height 29
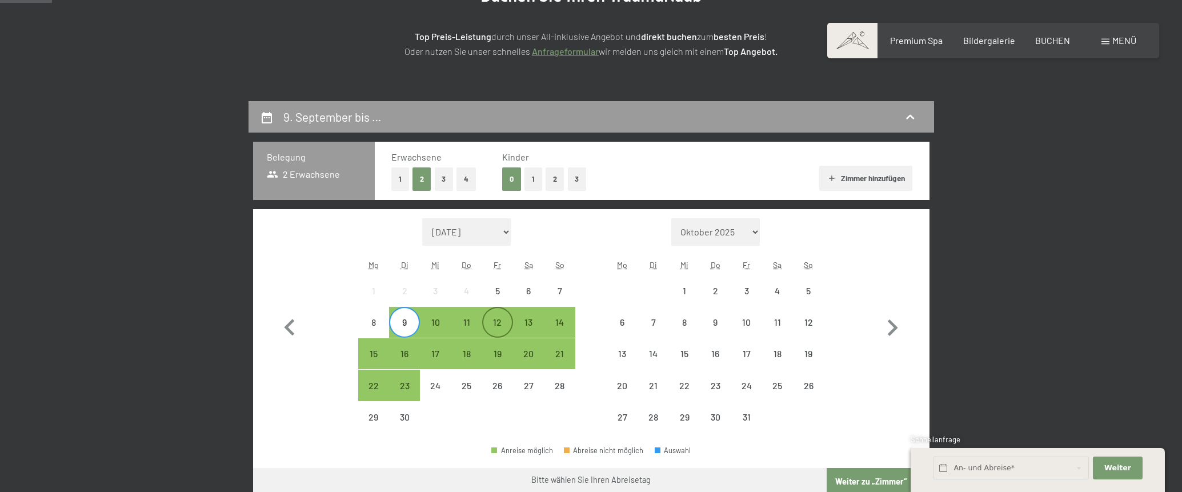
click at [498, 321] on div "12" at bounding box center [497, 332] width 29 height 29
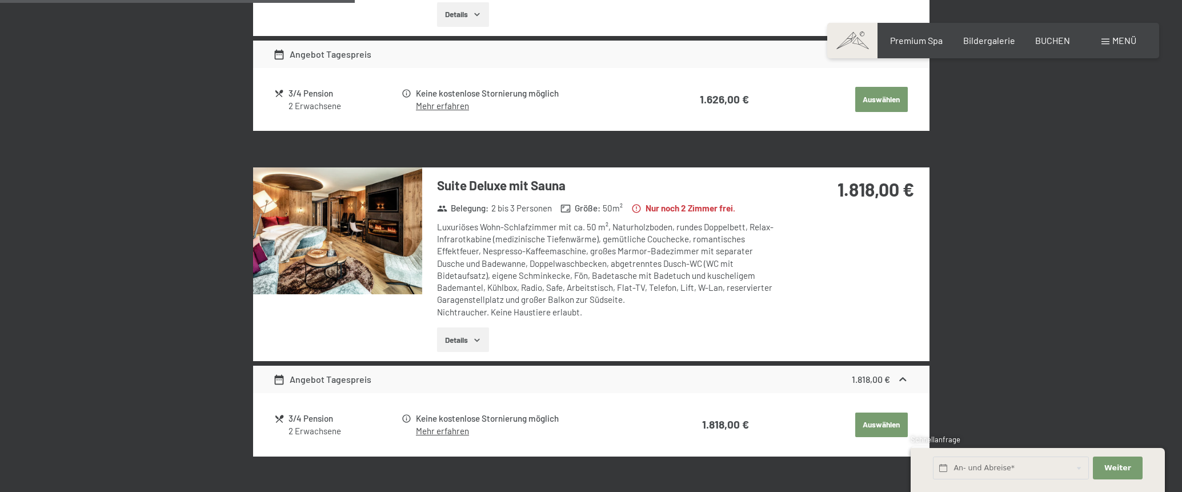
scroll to position [971, 0]
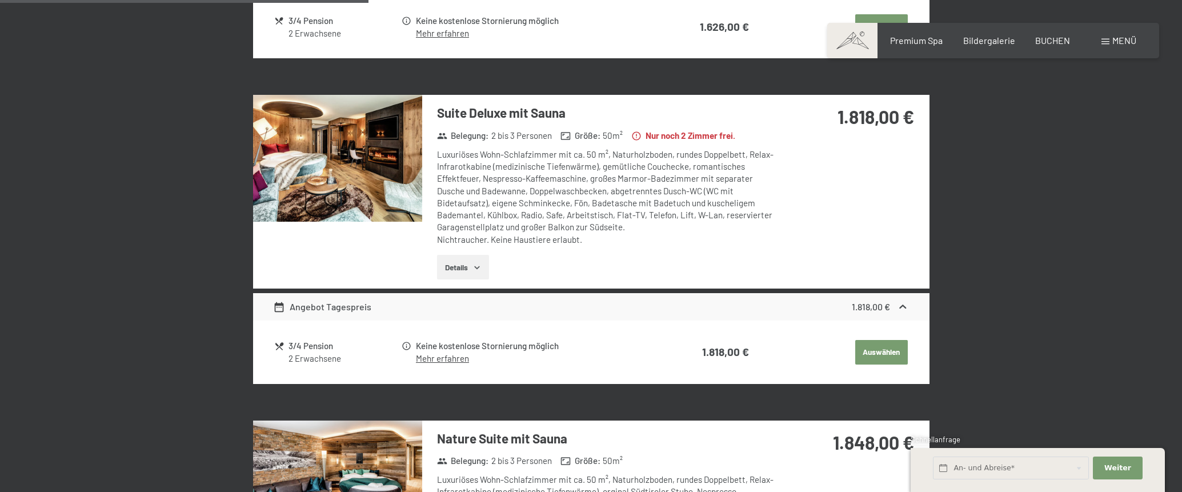
click at [463, 270] on button "Details" at bounding box center [463, 267] width 52 height 25
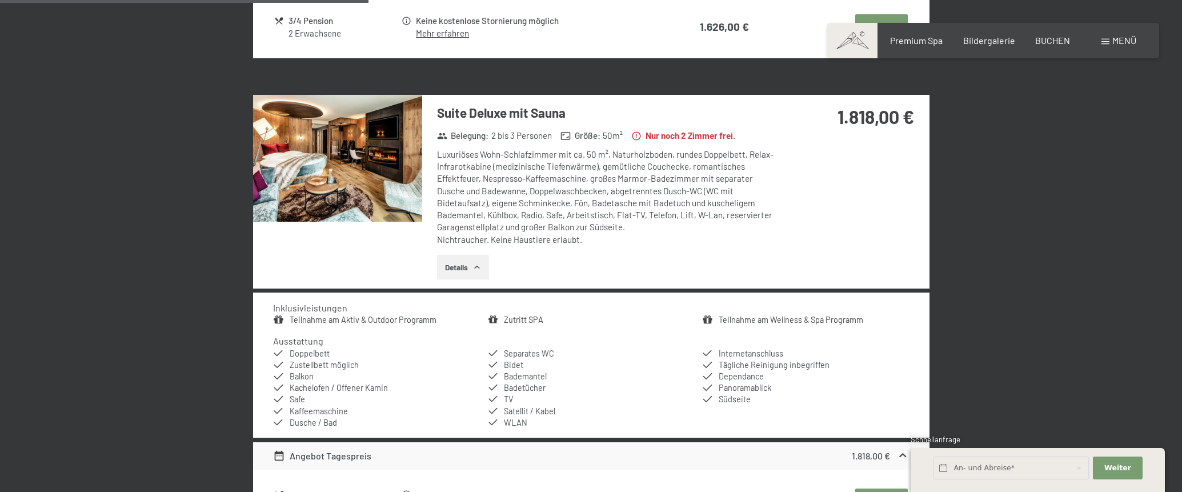
click at [857, 117] on strong "1.818,00 €" at bounding box center [876, 117] width 77 height 22
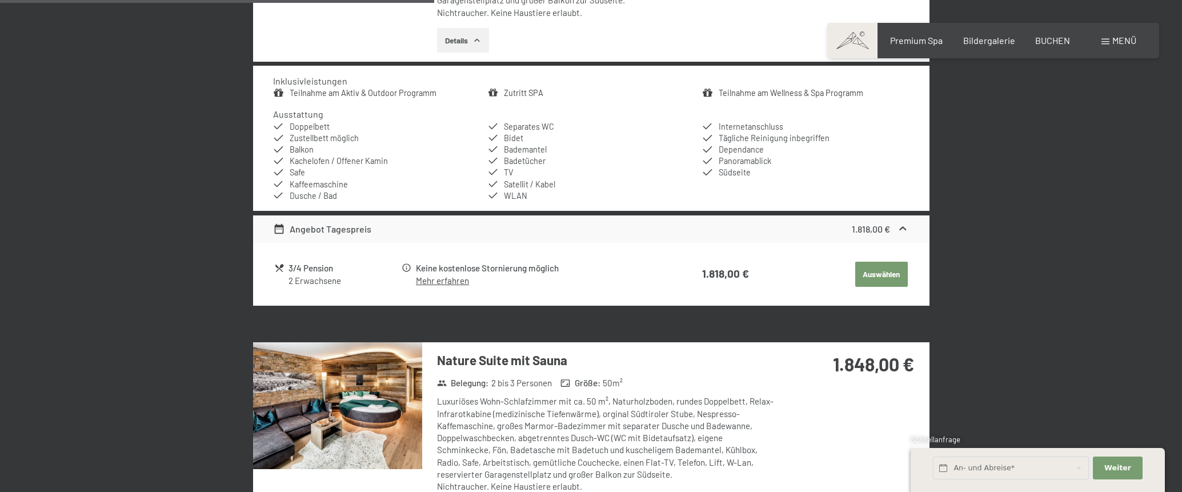
scroll to position [1200, 0]
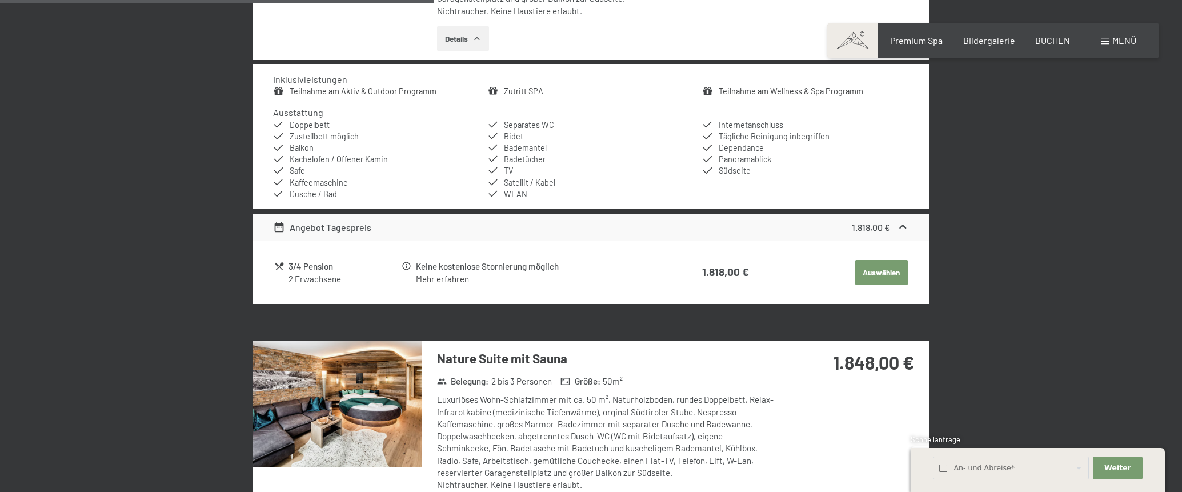
click at [875, 267] on button "Auswählen" at bounding box center [881, 272] width 53 height 25
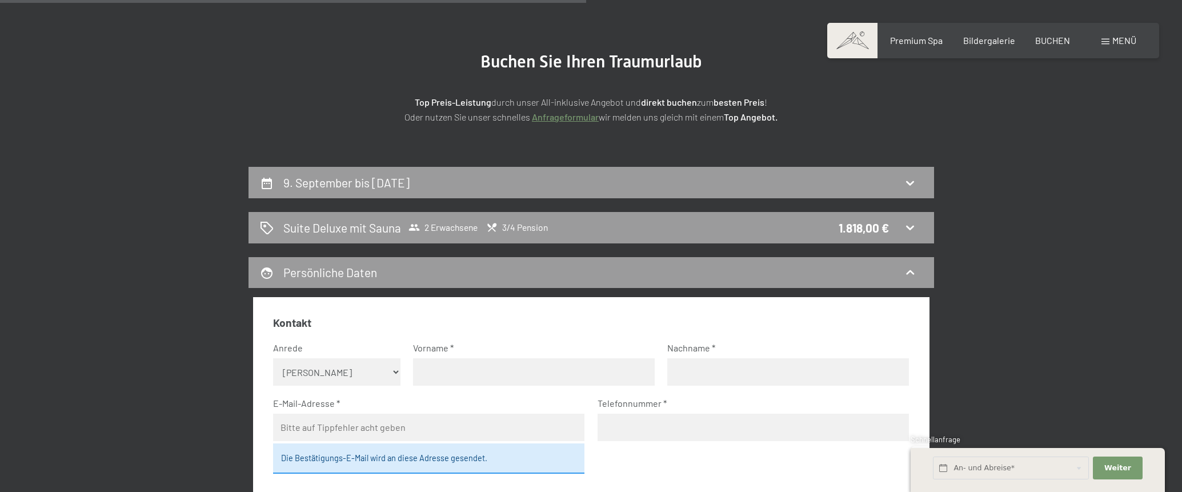
scroll to position [0, 0]
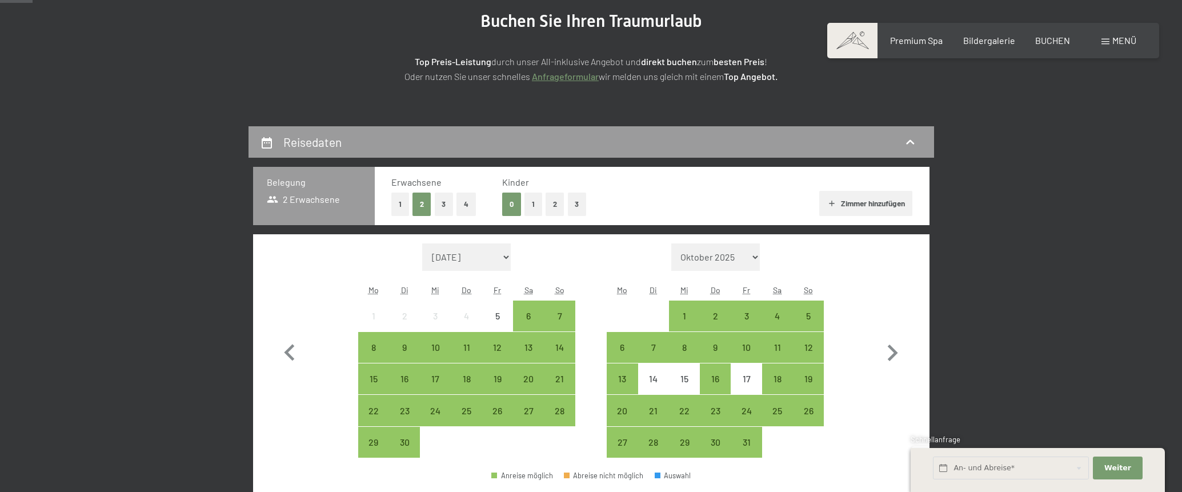
scroll to position [229, 0]
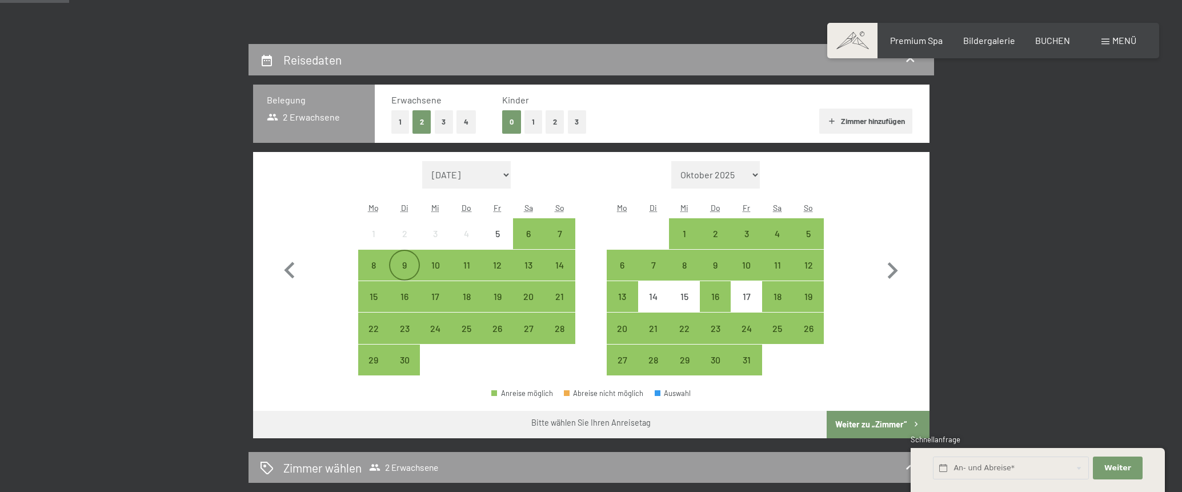
click at [398, 262] on div "9" at bounding box center [404, 275] width 29 height 29
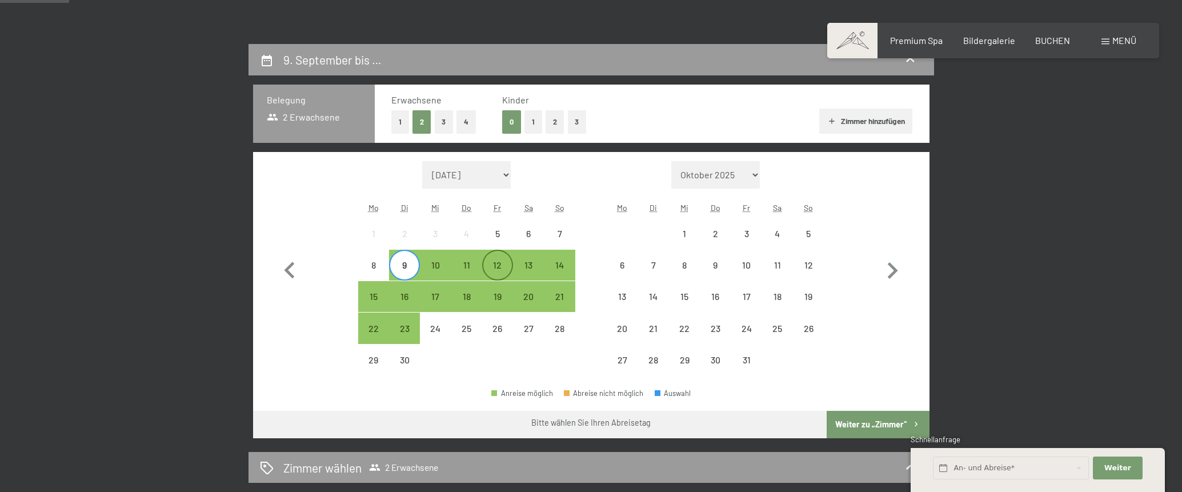
click at [505, 257] on div "12" at bounding box center [497, 265] width 29 height 29
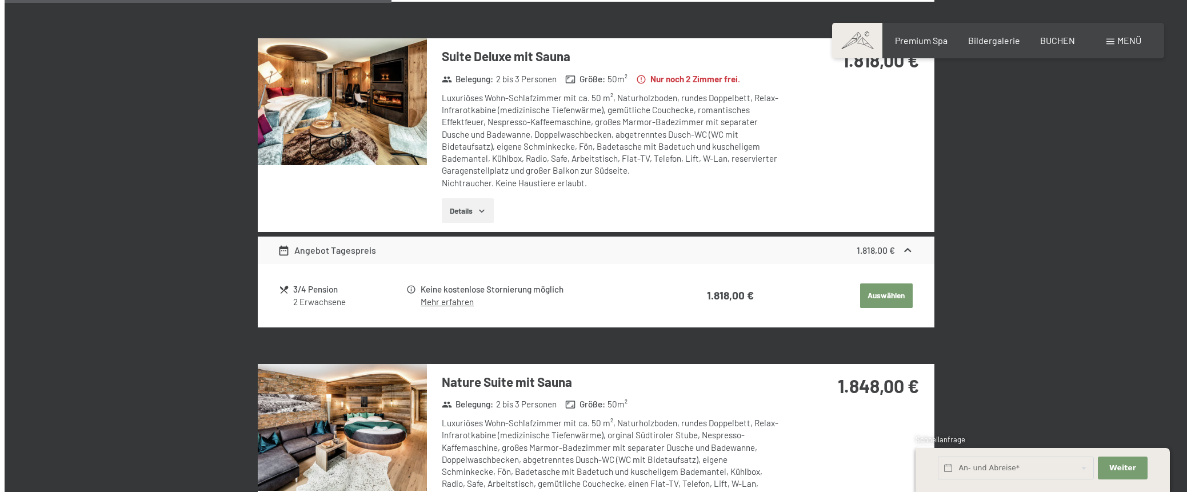
scroll to position [1029, 0]
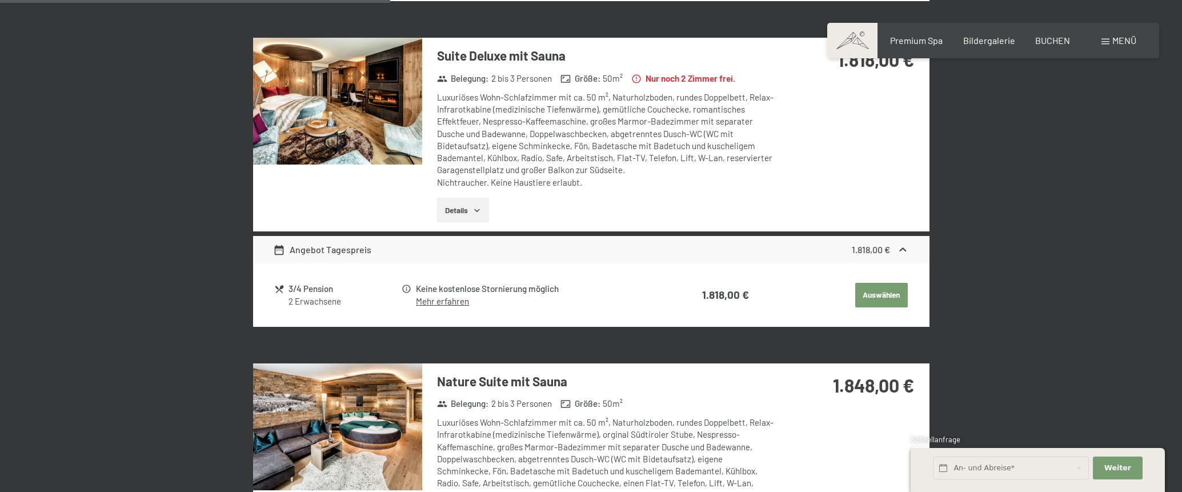
click at [1115, 39] on span "Menü" at bounding box center [1125, 40] width 24 height 11
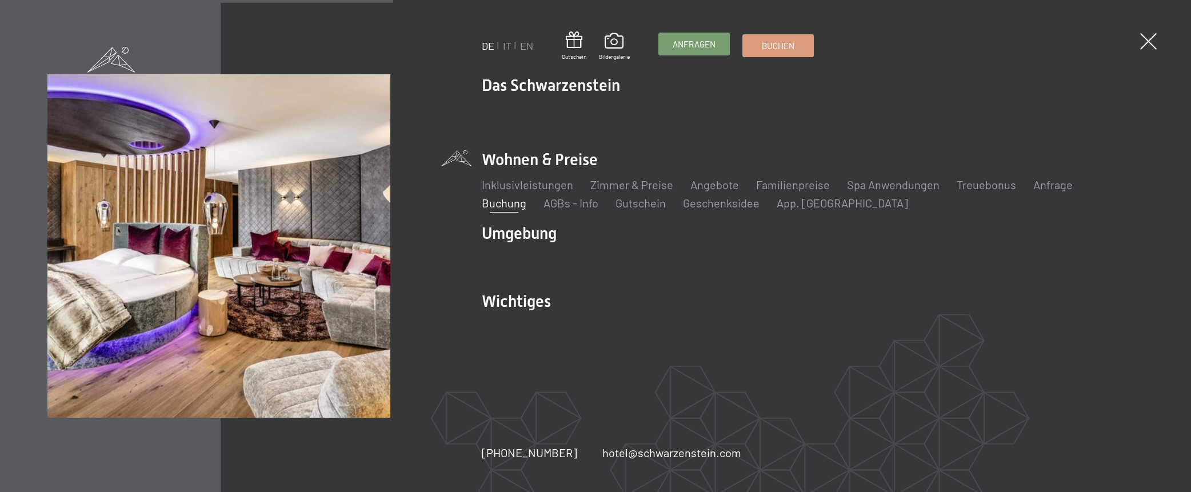
click at [681, 47] on span "Anfragen" at bounding box center [694, 44] width 43 height 12
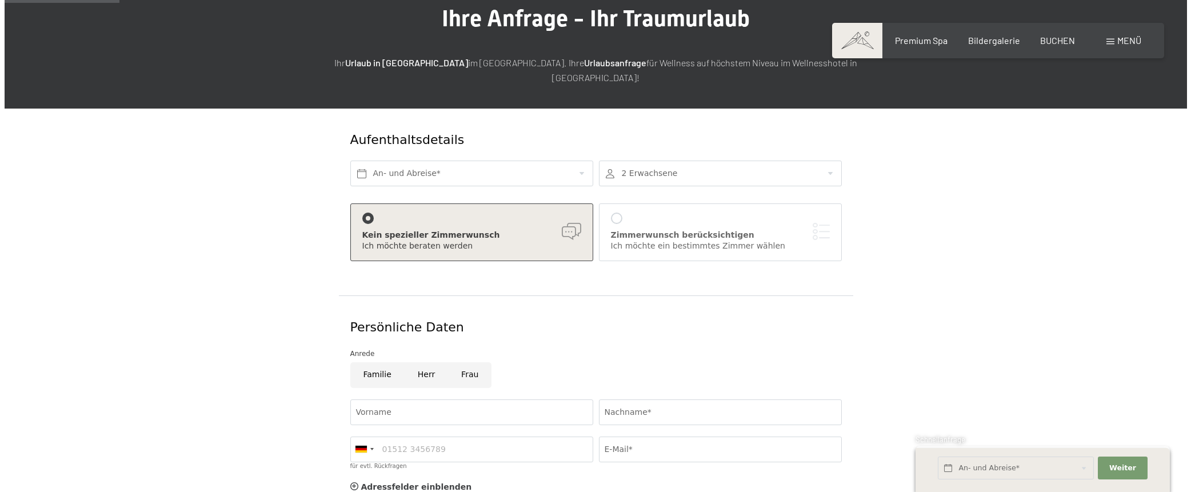
scroll to position [114, 0]
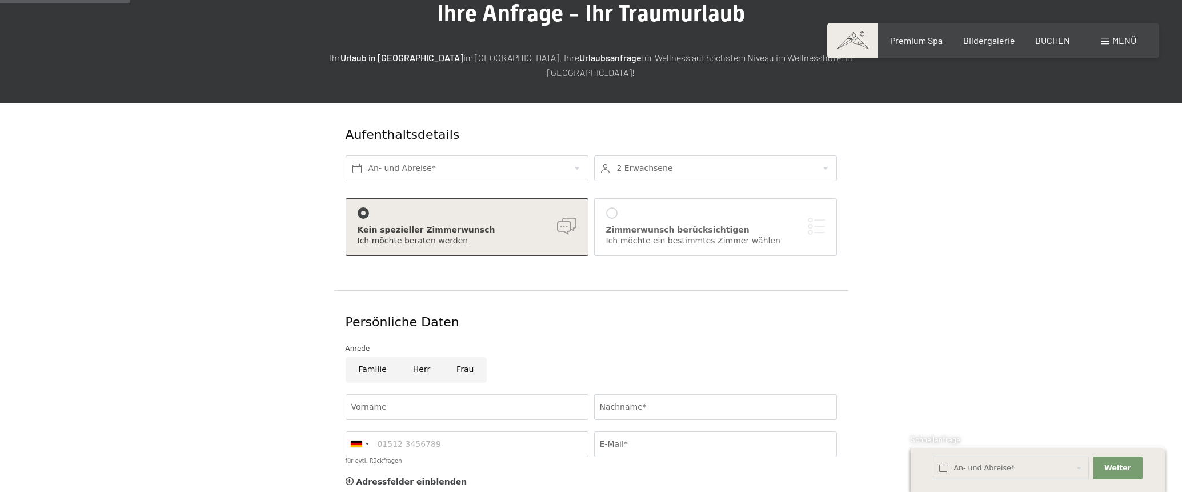
click at [689, 225] on div "Zimmerwunsch berücksichtigen" at bounding box center [715, 230] width 219 height 11
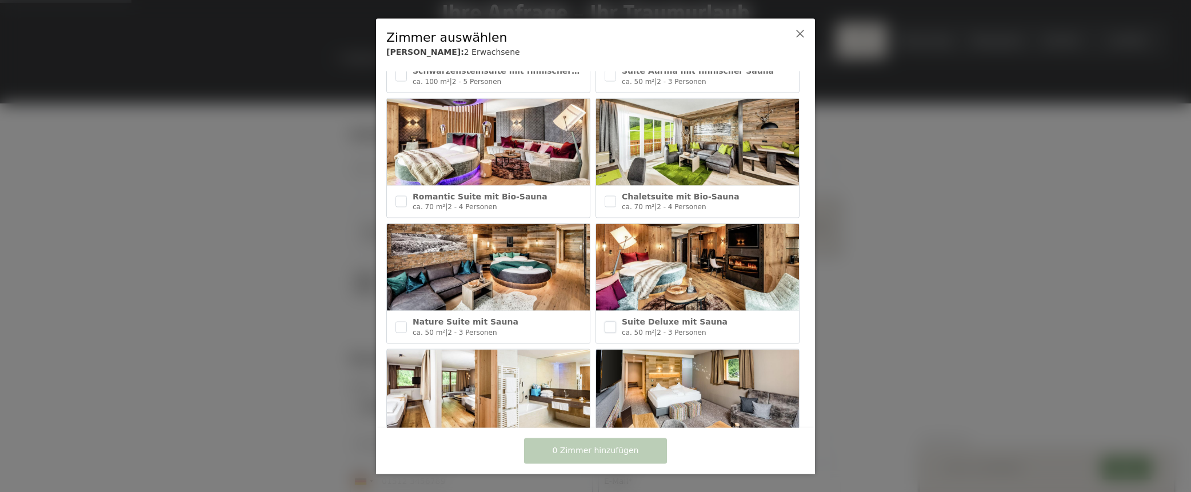
click at [609, 325] on input "checkbox" at bounding box center [610, 326] width 11 height 11
checkbox input "true"
click at [403, 323] on input "checkbox" at bounding box center [400, 326] width 11 height 11
checkbox input "true"
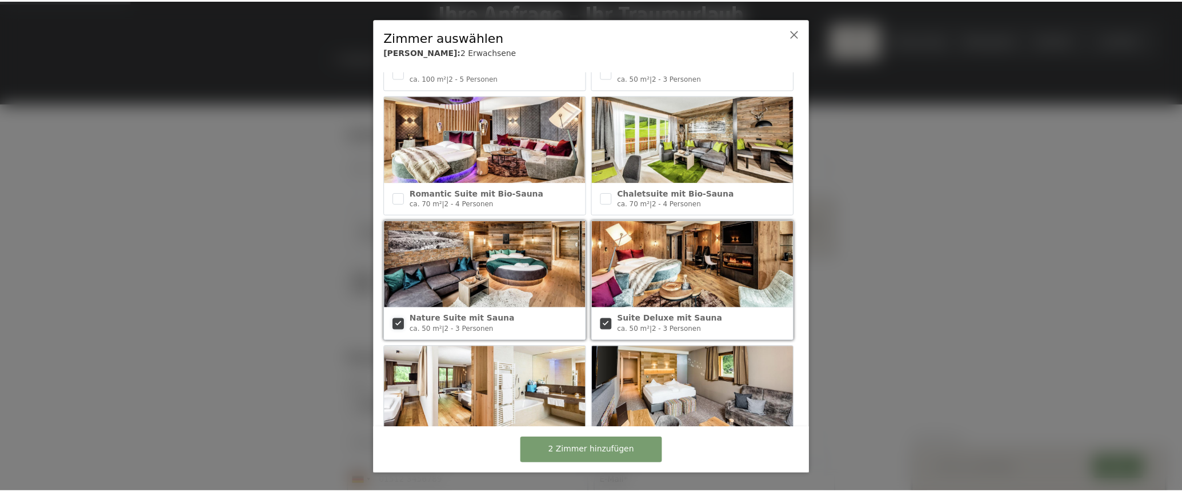
scroll to position [57, 0]
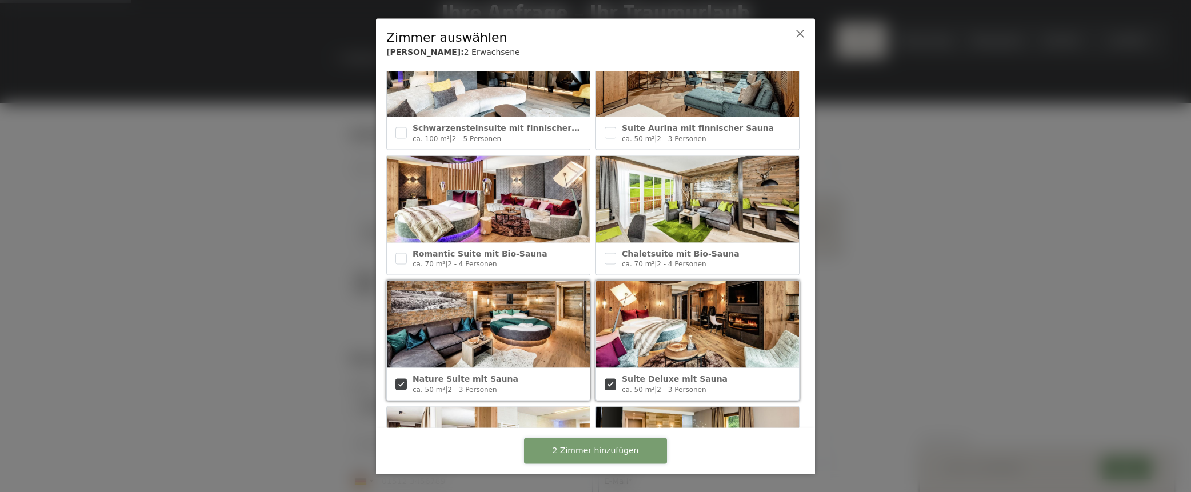
click at [593, 447] on span "2 Zimmer hinzufügen" at bounding box center [596, 450] width 86 height 11
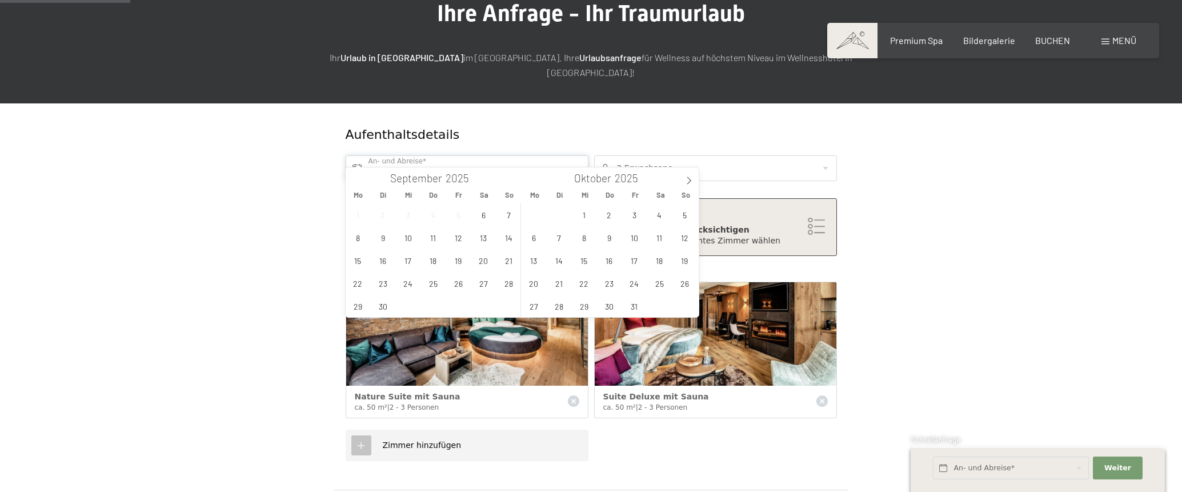
click at [500, 155] on input "text" at bounding box center [467, 168] width 243 height 26
click at [383, 233] on span "9" at bounding box center [383, 237] width 22 height 22
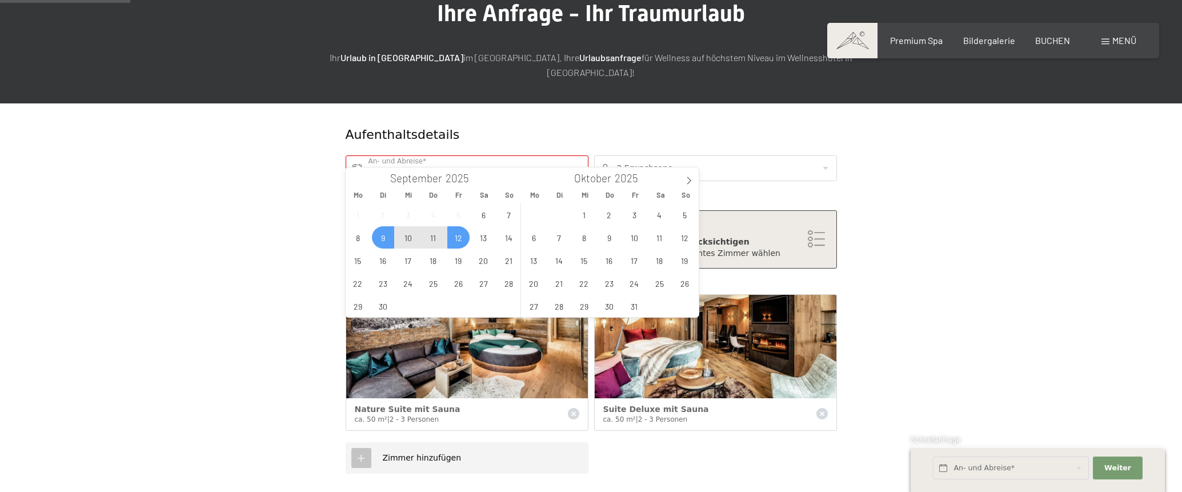
click at [458, 239] on span "12" at bounding box center [458, 237] width 22 height 22
type input "Di. 09.09.2025 - Fr. 12.09.2025"
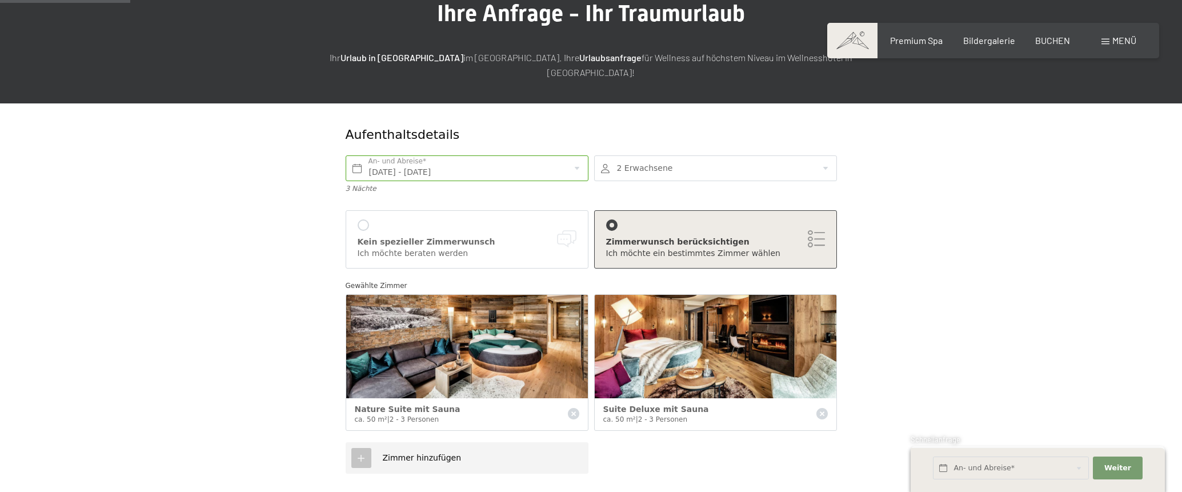
click at [748, 155] on div at bounding box center [715, 168] width 243 height 26
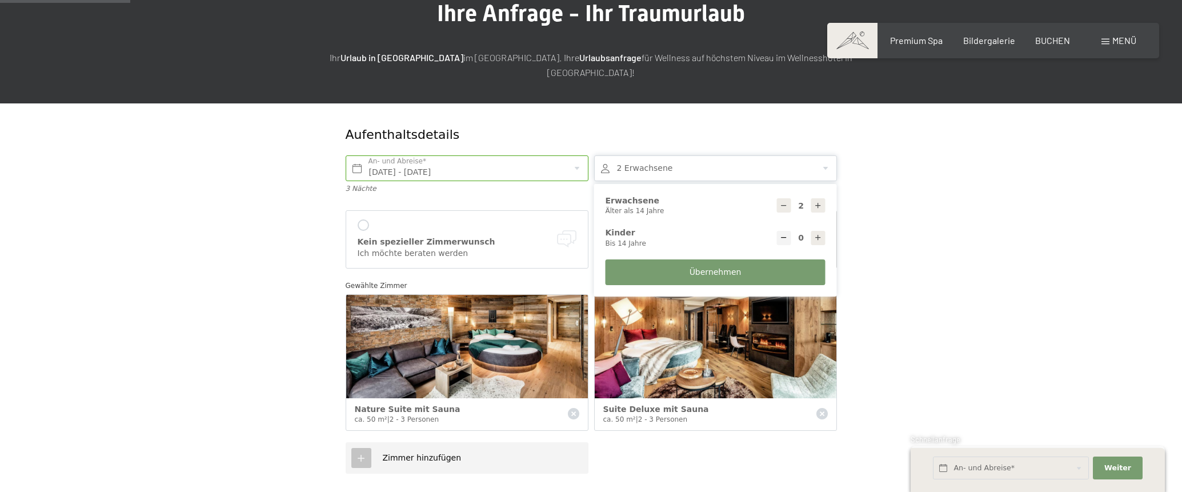
click at [783, 202] on icon at bounding box center [784, 206] width 8 height 8
type input "1"
click at [918, 207] on form "Aufenthaltsdetails Di. 09.09.2025 - Fr. 12.09.2025 An- und Abreise* 3 Nächte 1 …" at bounding box center [591, 489] width 780 height 773
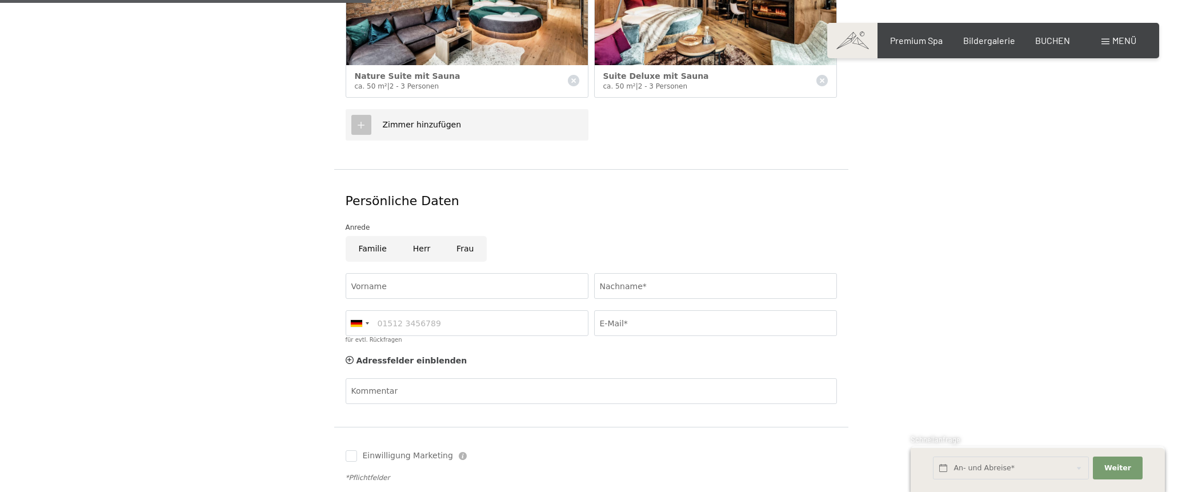
scroll to position [457, 0]
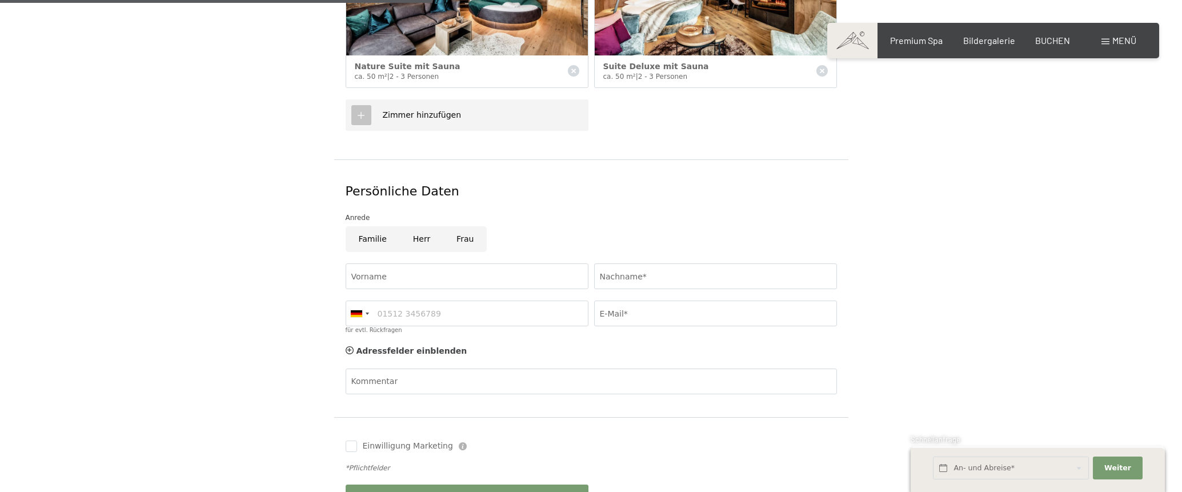
click at [413, 226] on input "Herr" at bounding box center [421, 239] width 43 height 26
radio input "true"
click at [401, 263] on input "Vorname" at bounding box center [467, 276] width 243 height 26
type input "Günter"
type input "Dorfer"
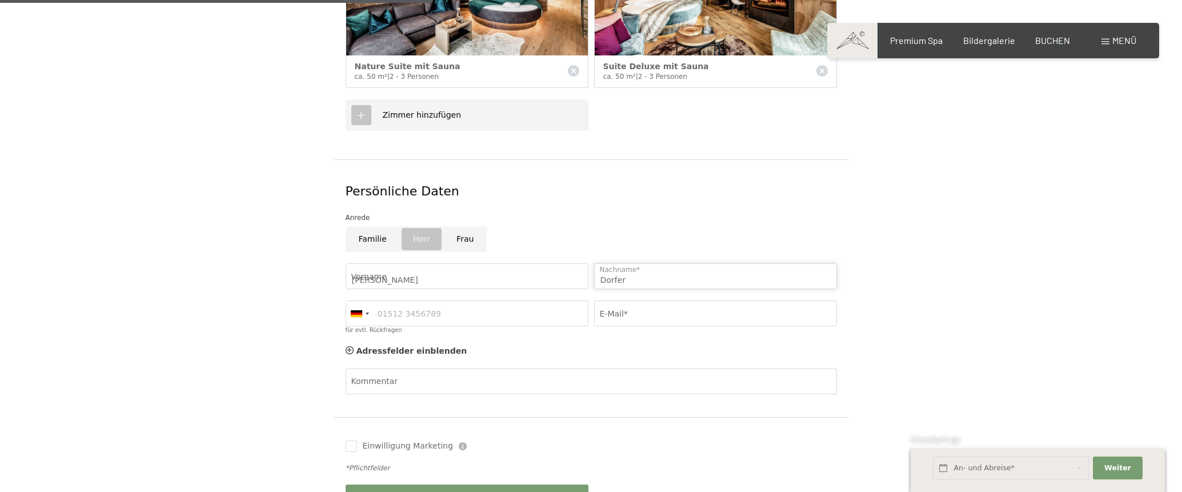
type input "0533821244"
type input "gd@ganslhaut.at"
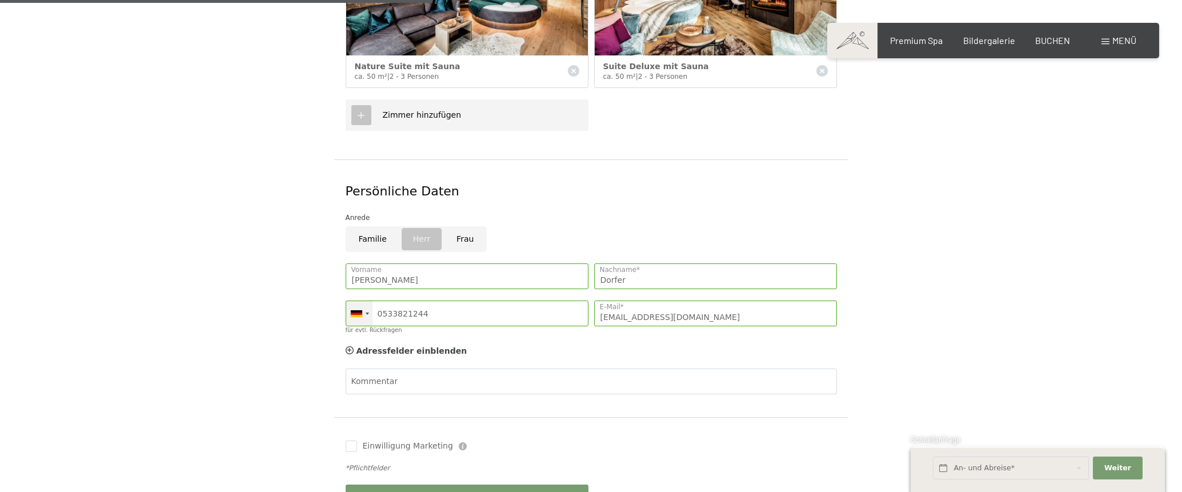
click at [367, 301] on div at bounding box center [359, 313] width 26 height 25
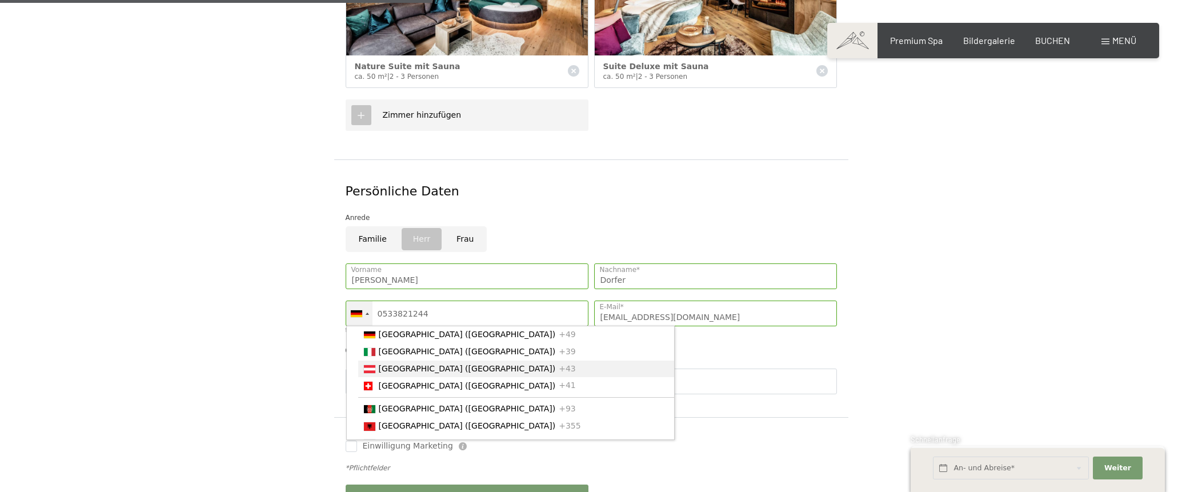
click at [390, 364] on span "[GEOGRAPHIC_DATA] ([GEOGRAPHIC_DATA])" at bounding box center [467, 368] width 177 height 9
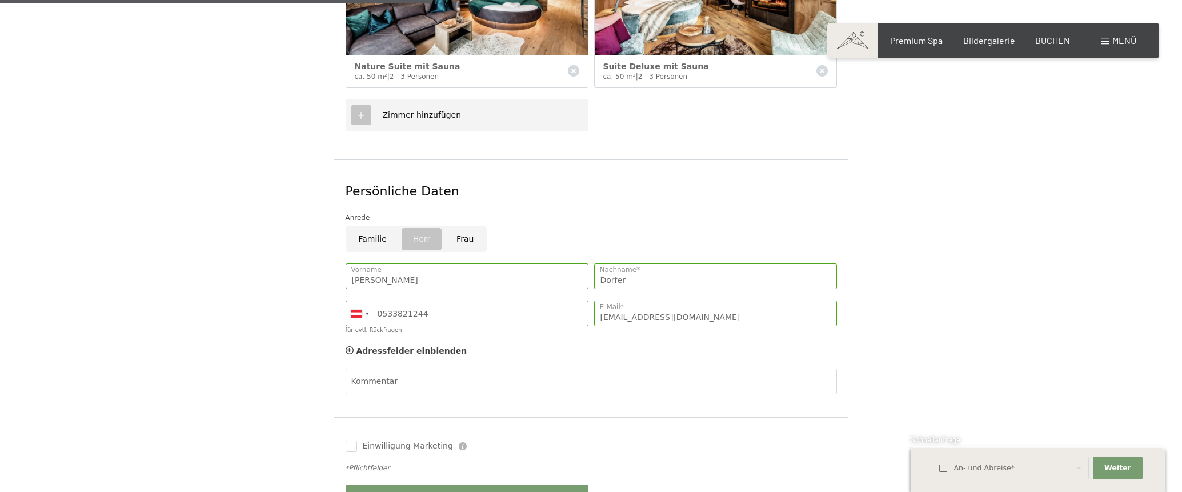
click at [930, 286] on form "Aufenthaltsdetails Di. 09.09.2025 - Fr. 12.09.2025 An- und Abreise* 3 Nächte 1 …" at bounding box center [591, 147] width 780 height 773
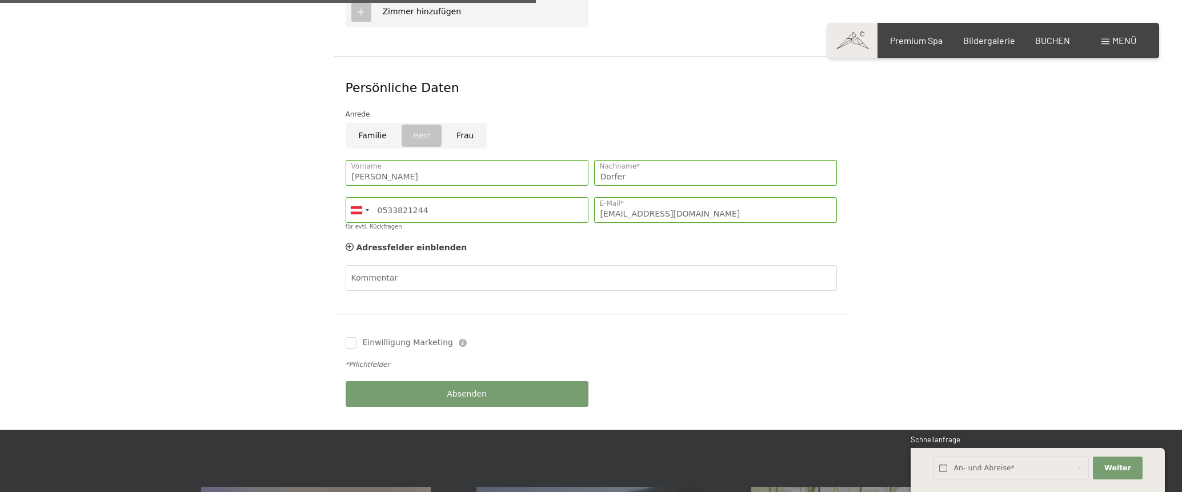
scroll to position [571, 0]
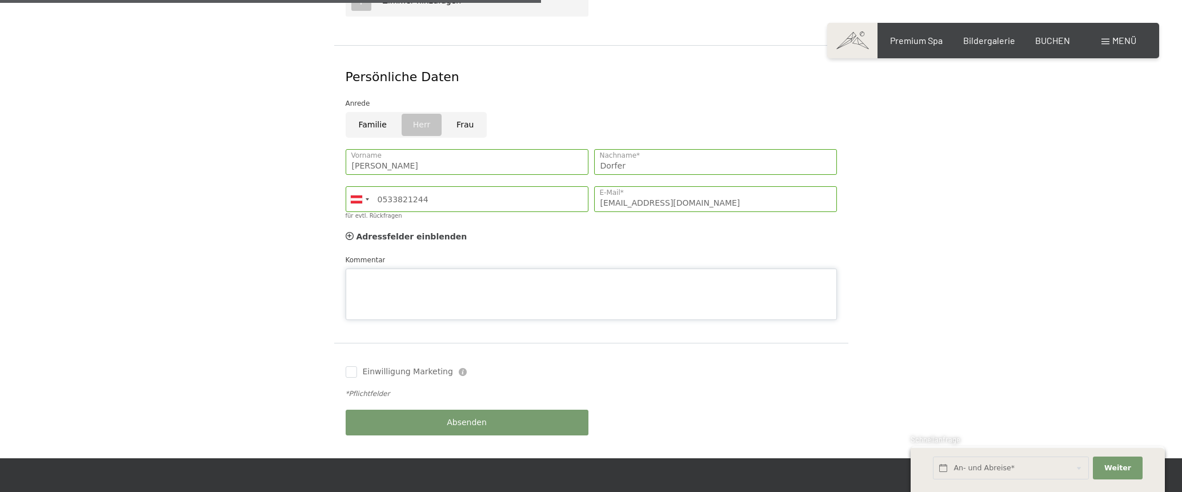
click at [499, 254] on div "Kommentar" at bounding box center [591, 287] width 491 height 66
click at [401, 269] on textarea "Kommentar" at bounding box center [591, 294] width 491 height 51
paste textarea "Sehr geehrte Damen und Herren, ich möchte gerne anfragen, ob Sie im Zeitraum vo…"
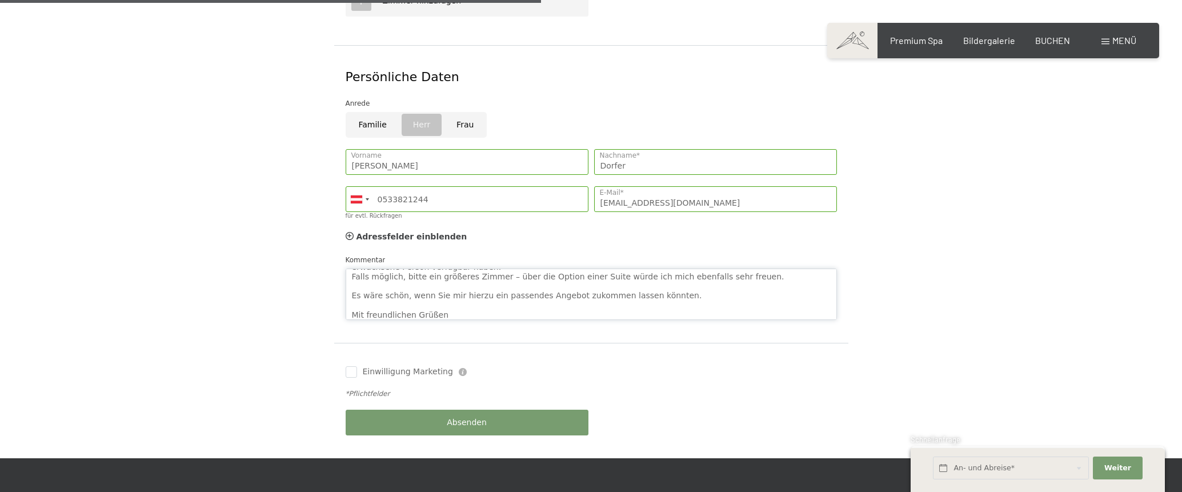
scroll to position [42, 0]
click at [742, 269] on textarea "Sehr geehrte Damen und Herren, ich möchte gerne anfragen, ob Sie im Zeitraum vo…" at bounding box center [591, 294] width 491 height 51
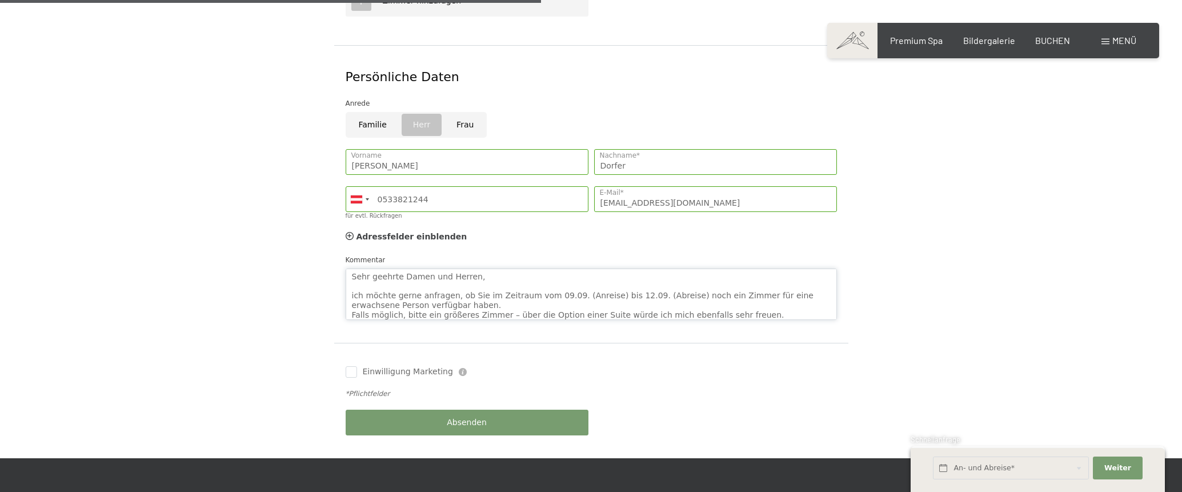
drag, startPoint x: 740, startPoint y: 255, endPoint x: 593, endPoint y: 270, distance: 147.6
click at [580, 269] on textarea "Sehr geehrte Damen und Herren, ich möchte gerne anfragen, ob Sie im Zeitraum vo…" at bounding box center [591, 294] width 491 height 51
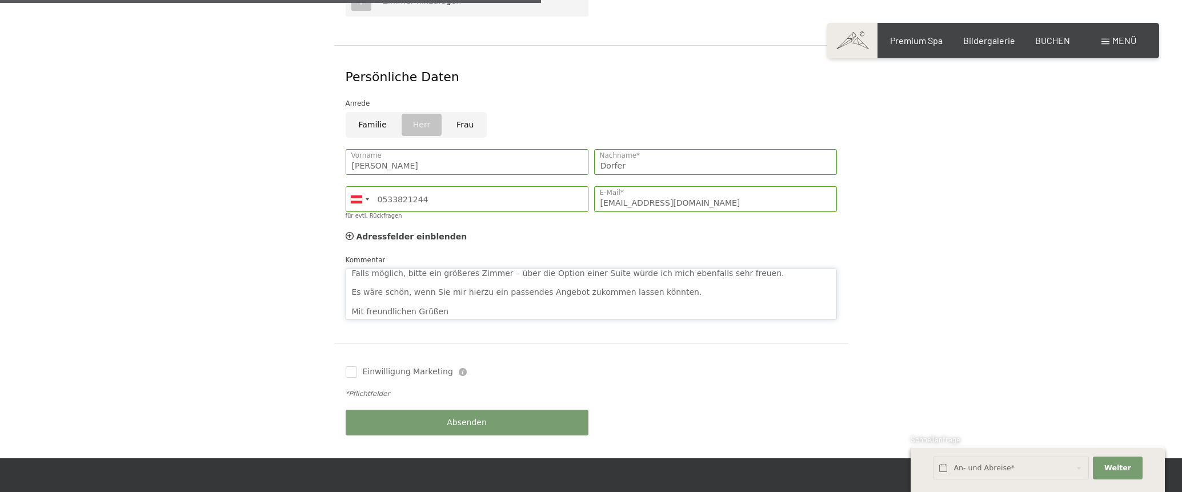
scroll to position [2, 0]
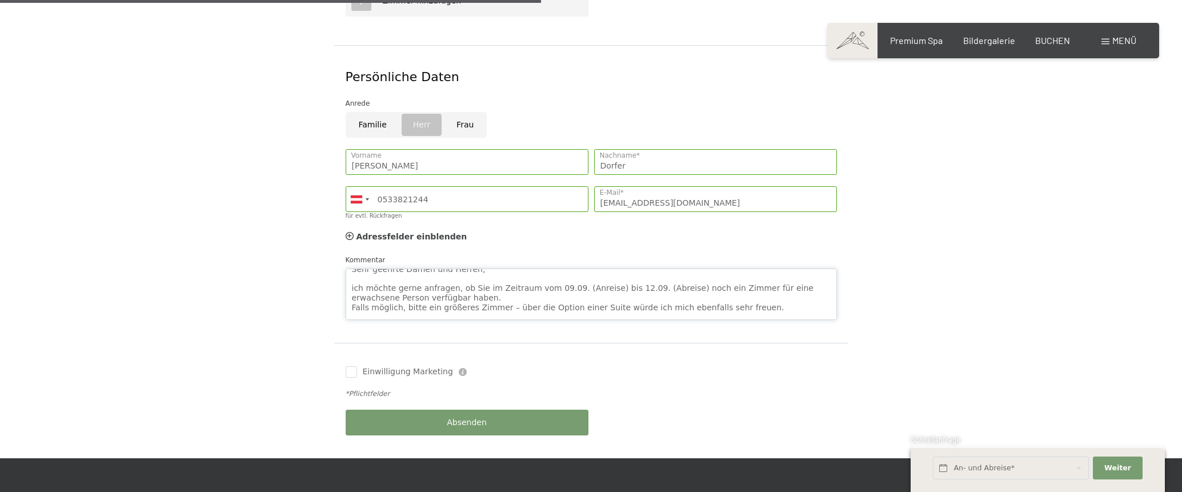
click at [749, 269] on textarea "Sehr geehrte Damen und Herren, ich möchte gerne anfragen, ob Sie im Zeitraum vo…" at bounding box center [591, 294] width 491 height 51
click at [739, 293] on textarea "Sehr geehrte Damen und Herren, ich möchte gerne anfragen, ob Sie im Zeitraum vo…" at bounding box center [591, 294] width 491 height 51
click at [746, 294] on textarea "Sehr geehrte Damen und Herren, ich möchte gerne anfragen, ob Sie im Zeitraum vo…" at bounding box center [591, 294] width 491 height 51
click at [748, 294] on textarea "Sehr geehrte Damen und Herren, ich möchte gerne anfragen, ob Sie im Zeitraum vo…" at bounding box center [591, 294] width 491 height 51
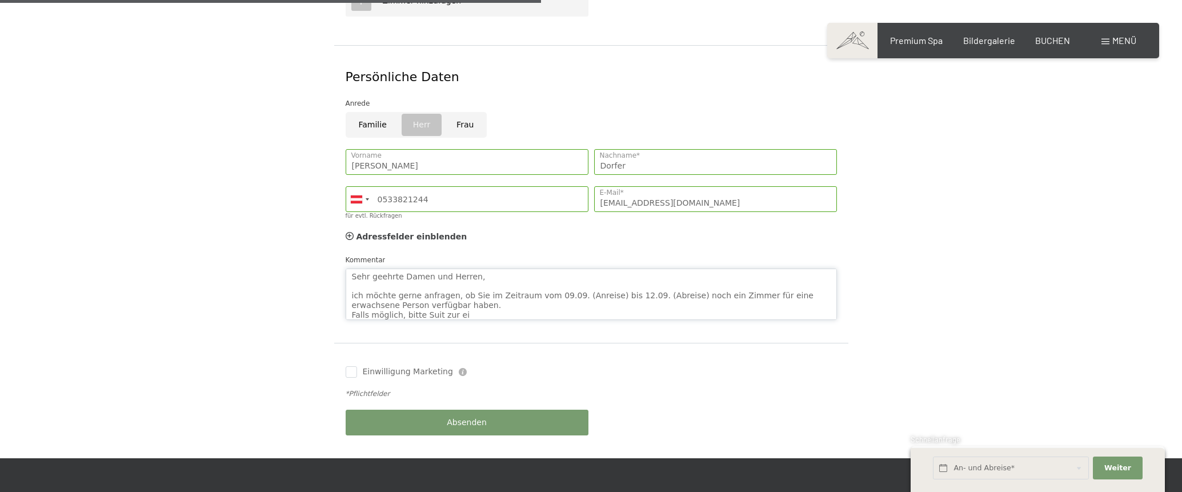
drag, startPoint x: 503, startPoint y: 293, endPoint x: 298, endPoint y: 219, distance: 218.2
click at [298, 219] on form "Aufenthaltsdetails Di. 09.09.2025 - Fr. 12.09.2025 An- und Abreise* 3 Nächte 1 …" at bounding box center [591, 52] width 780 height 813
drag, startPoint x: 630, startPoint y: 282, endPoint x: 306, endPoint y: 237, distance: 327.2
click at [307, 237] on form "Aufenthaltsdetails Di. 09.09.2025 - Fr. 12.09.2025 An- und Abreise* 3 Nächte 1 …" at bounding box center [591, 52] width 780 height 813
type textarea "Mit freundlichen Grüßen"
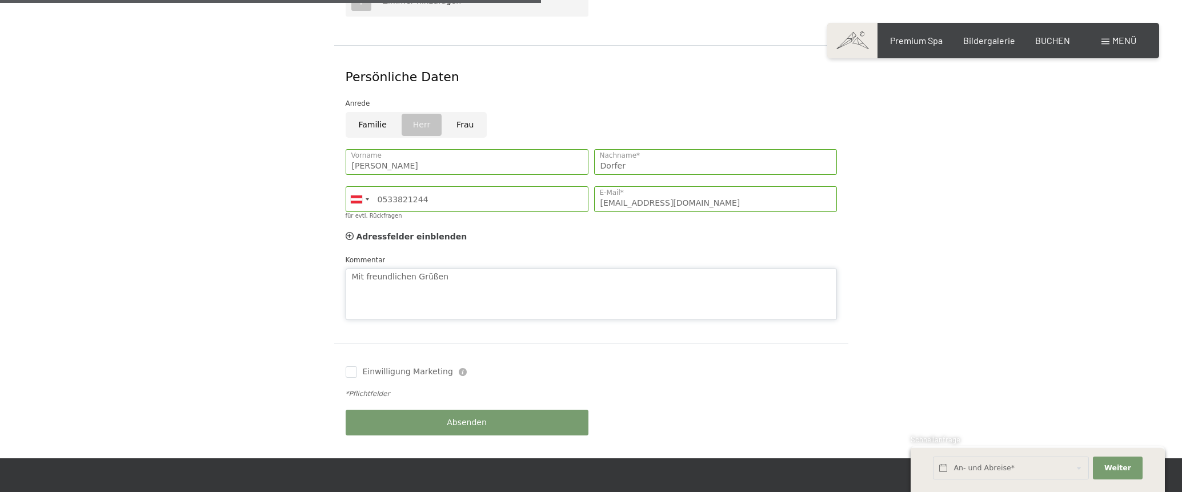
drag, startPoint x: 462, startPoint y: 278, endPoint x: 287, endPoint y: 256, distance: 176.3
click at [287, 256] on form "Aufenthaltsdetails Di. 09.09.2025 - Fr. 12.09.2025 An- und Abreise* 3 Nächte 1 …" at bounding box center [591, 52] width 780 height 813
click at [425, 269] on textarea "Kommentar" at bounding box center [591, 294] width 491 height 51
paste textarea "Sehr geehrte Damen und Herren, ich möchte anfragen, ob Sie im Zeitraum vom 09.0…"
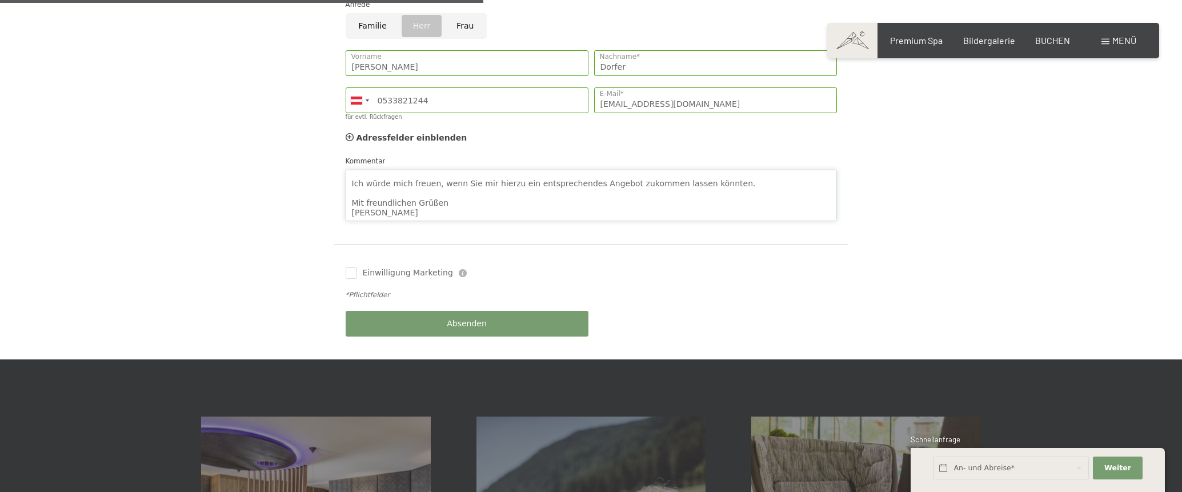
scroll to position [686, 0]
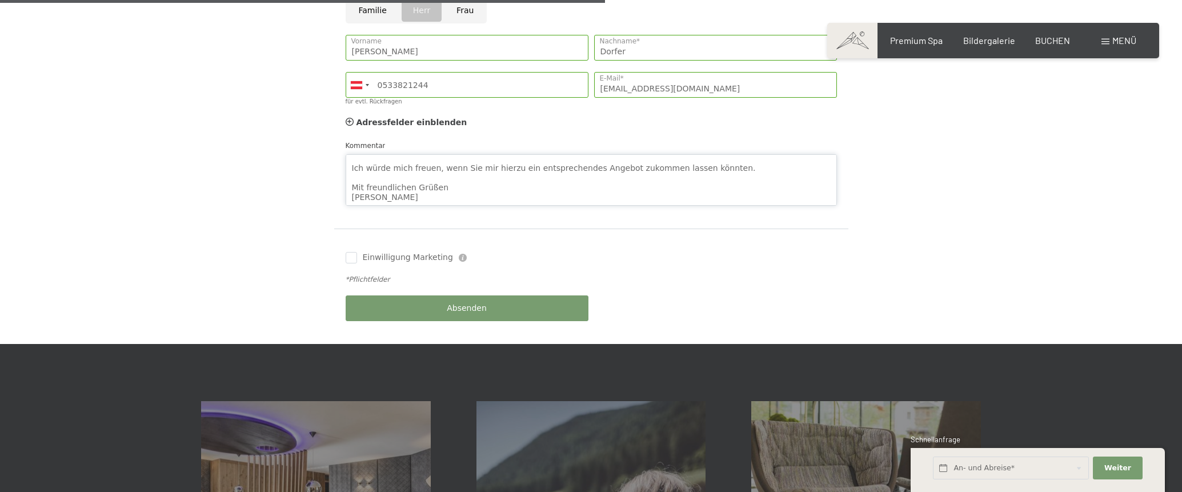
type textarea "Sehr geehrte Damen und Herren, ich möchte anfragen, ob Sie im Zeitraum vom 09.0…"
click at [455, 290] on div "Absenden" at bounding box center [467, 308] width 249 height 37
click at [347, 252] on input "Einwilligung Marketing" at bounding box center [351, 257] width 11 height 11
checkbox input "true"
click at [483, 303] on span "Absenden" at bounding box center [467, 308] width 40 height 11
